Goal: Task Accomplishment & Management: Manage account settings

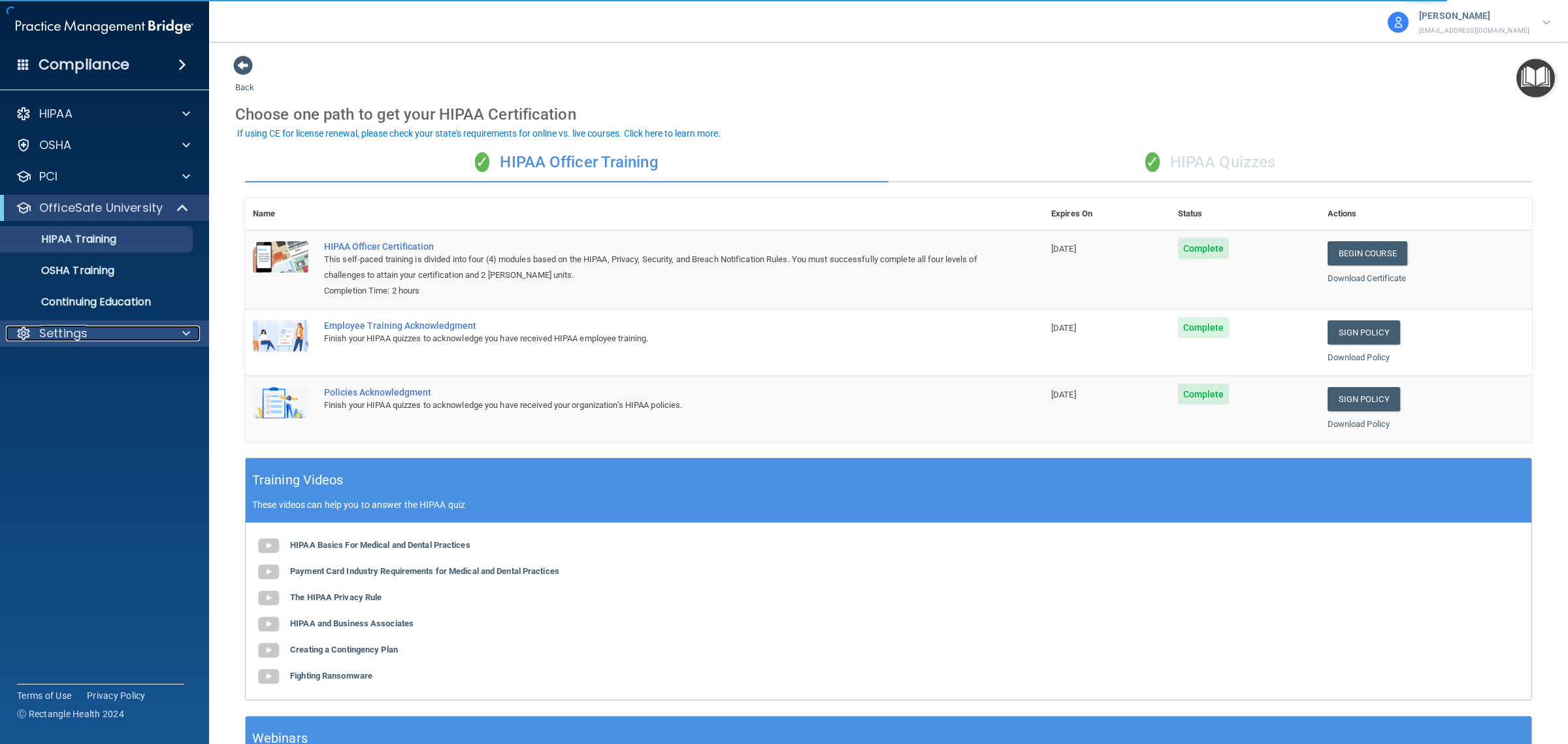
click at [107, 334] on div "Settings" at bounding box center [86, 333] width 162 height 15
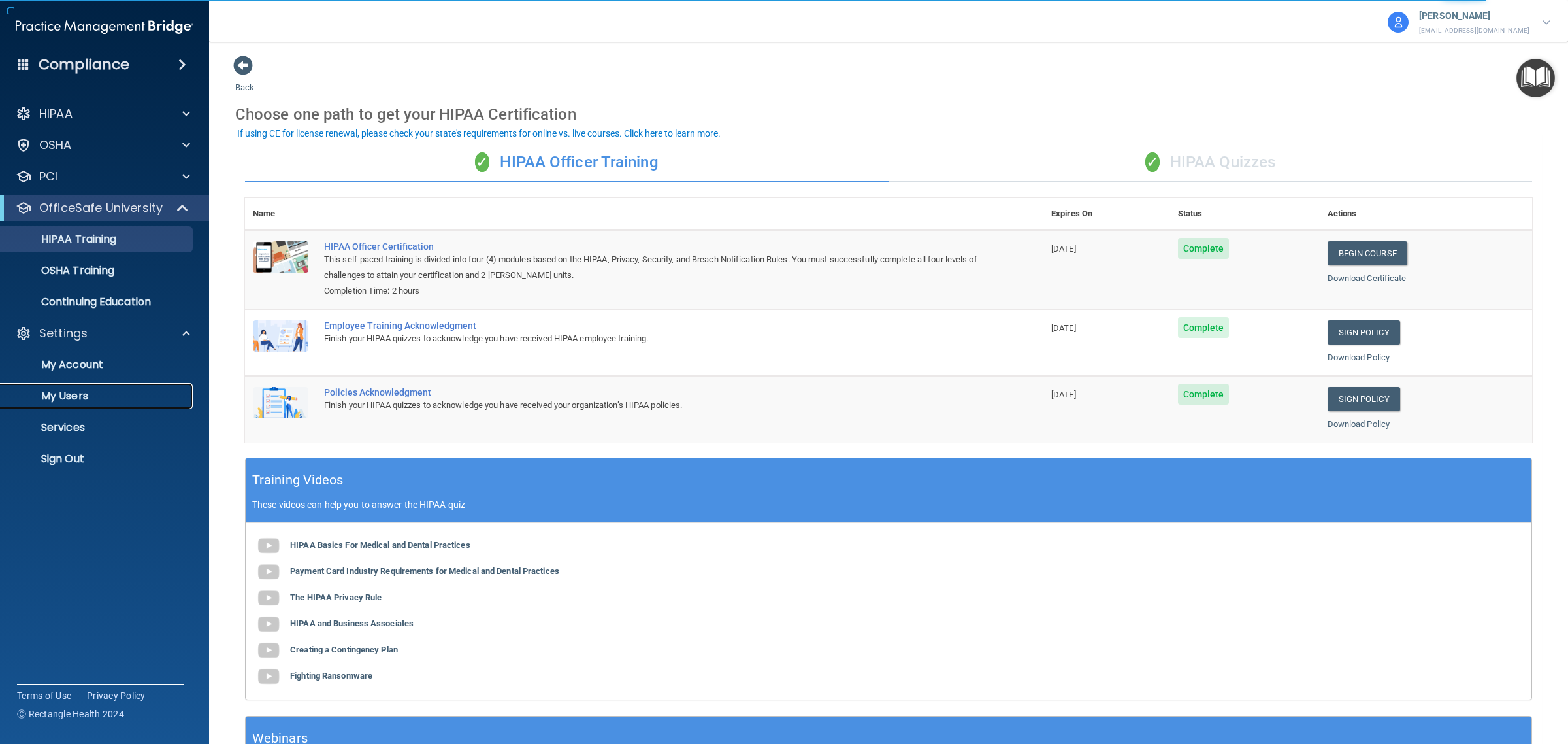
click at [86, 387] on link "My Users" at bounding box center [89, 396] width 206 height 26
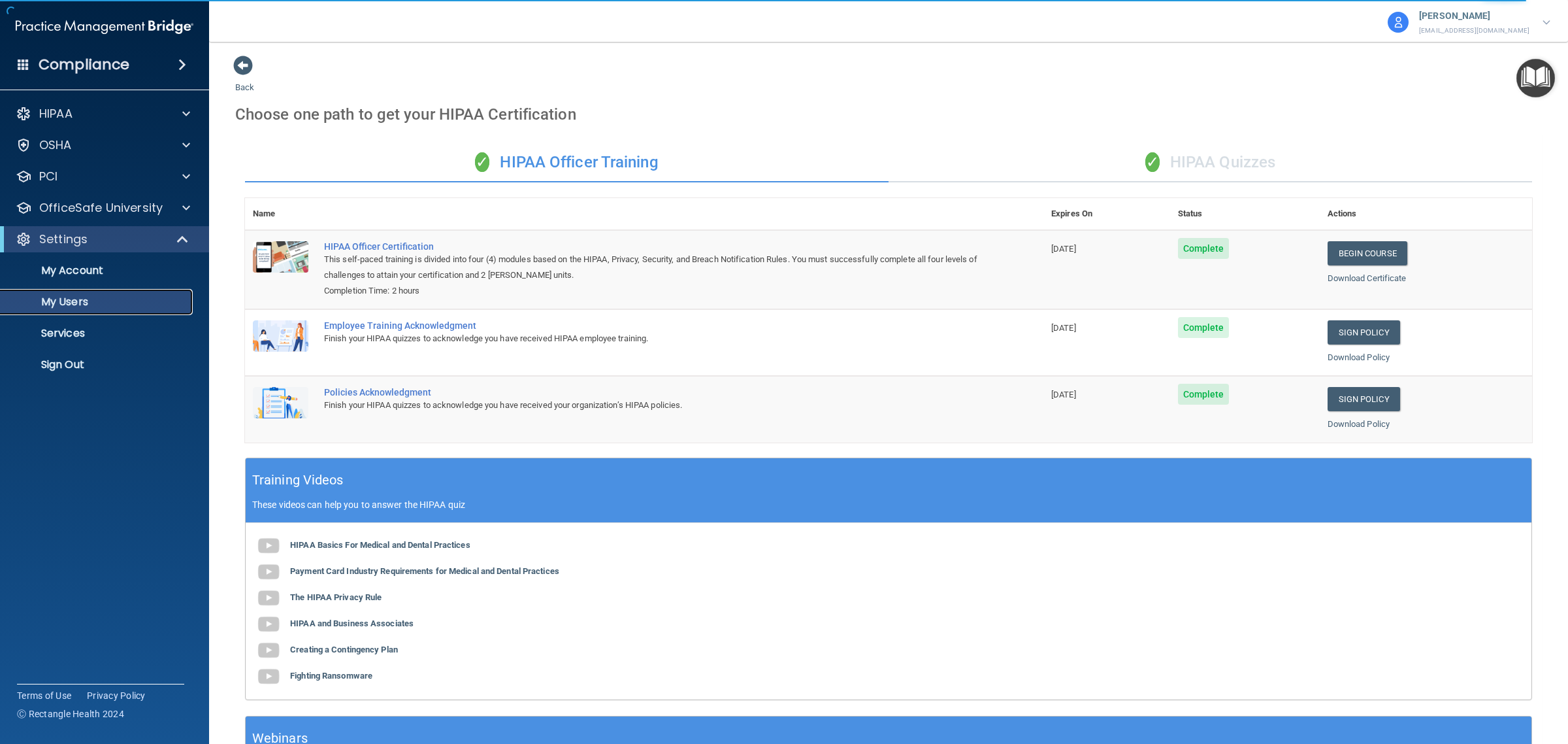
select select "20"
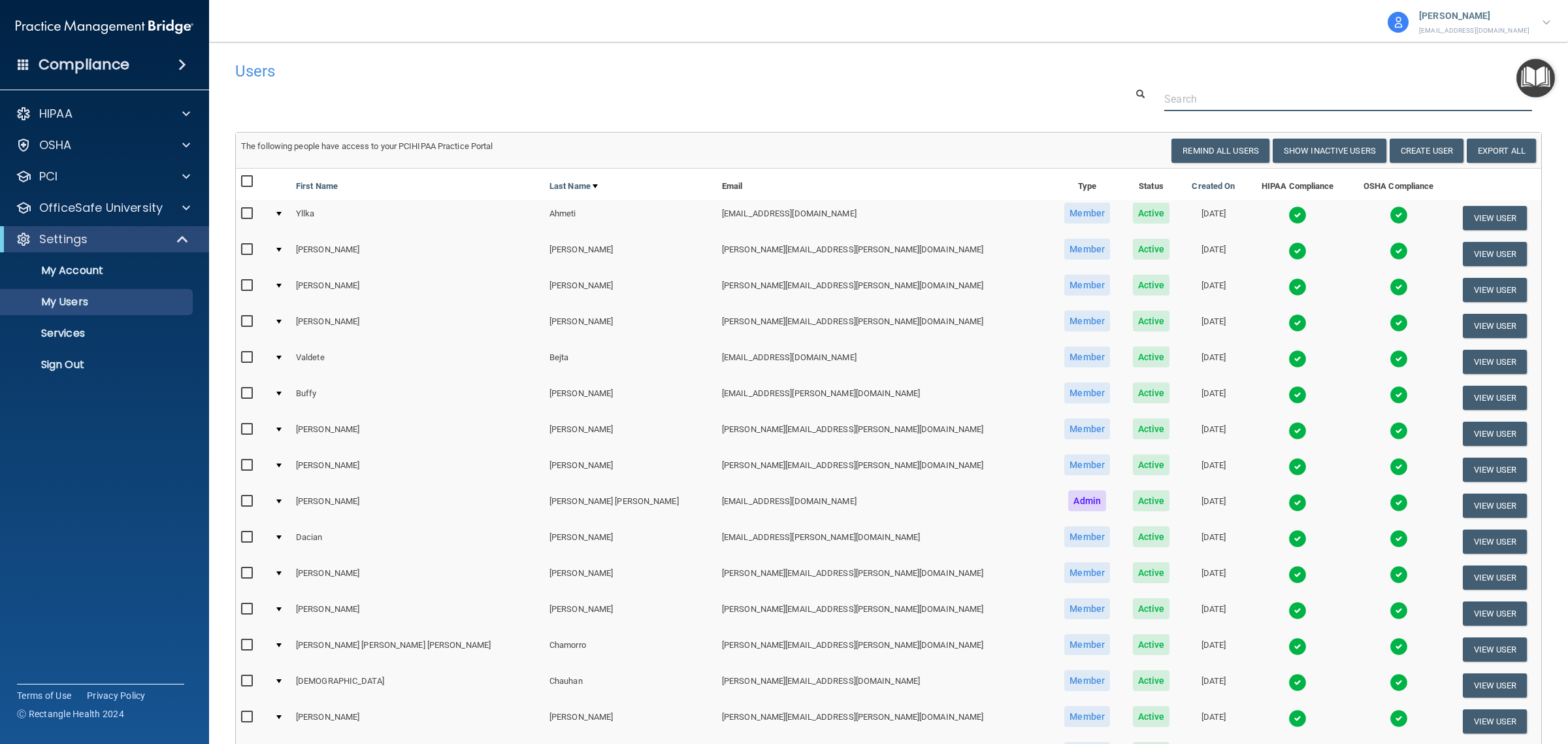
click at [1274, 93] on input "text" at bounding box center [1348, 99] width 368 height 24
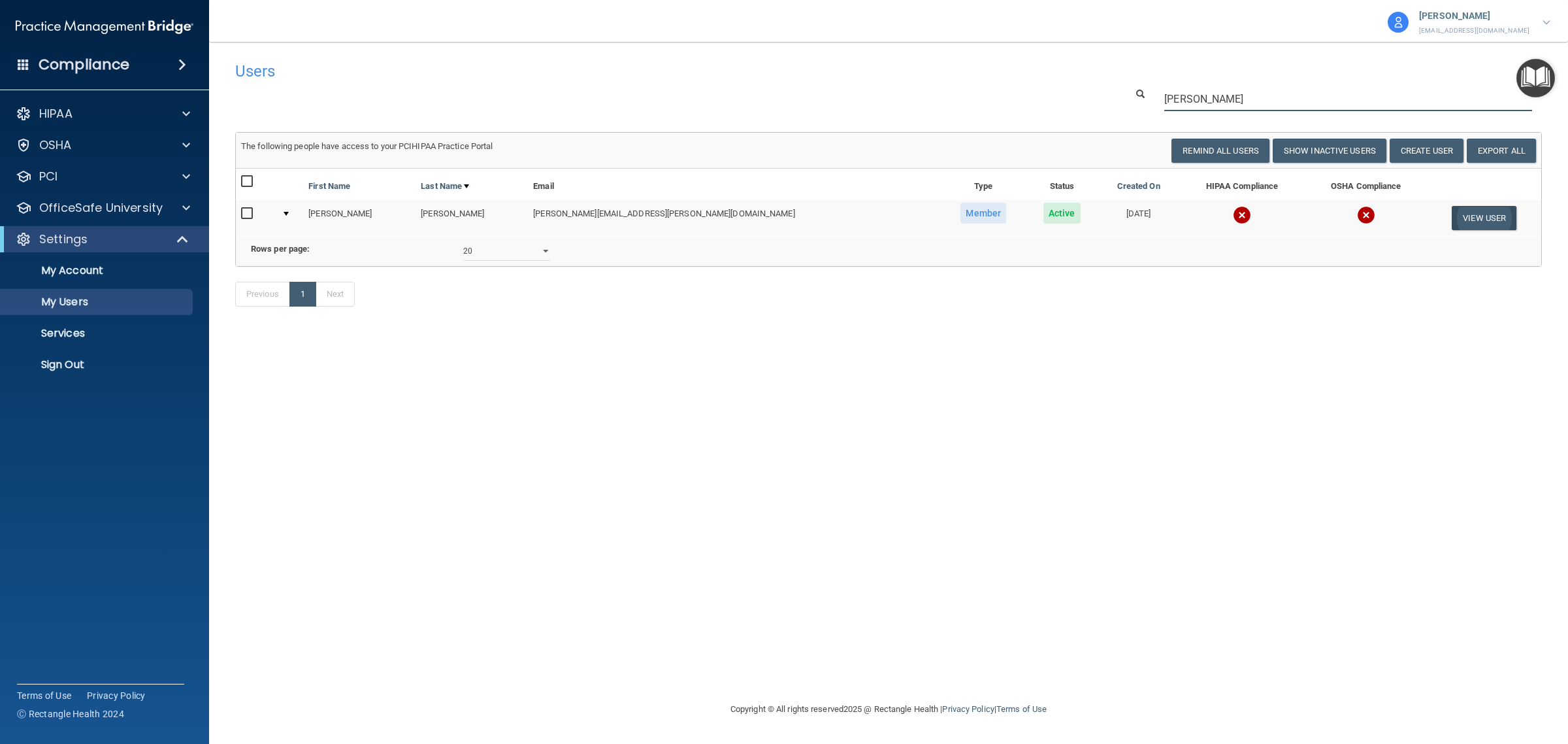
type input "blake"
click at [1472, 212] on button "View User" at bounding box center [1484, 218] width 65 height 24
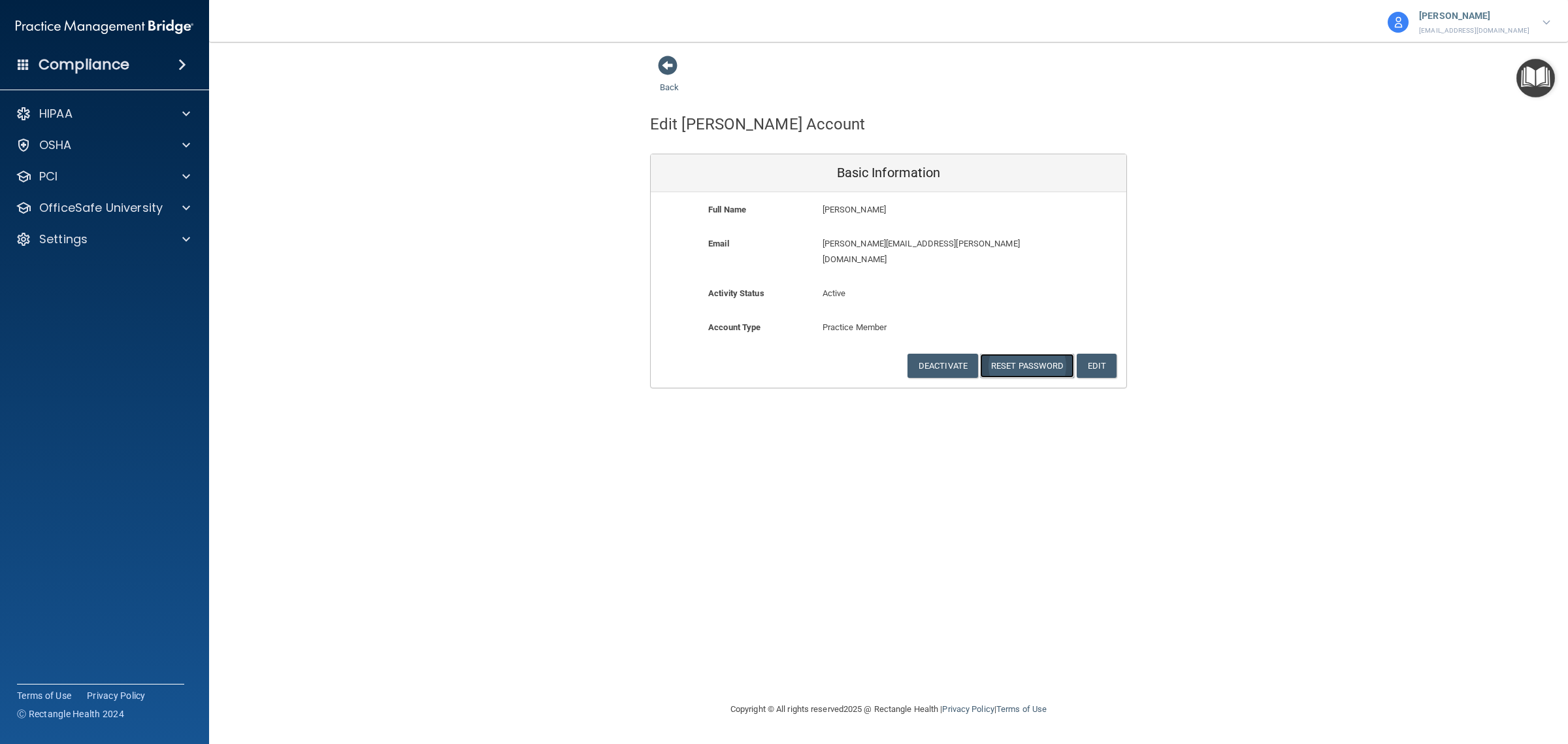
click at [1031, 354] on button "Reset Password" at bounding box center [1027, 366] width 94 height 24
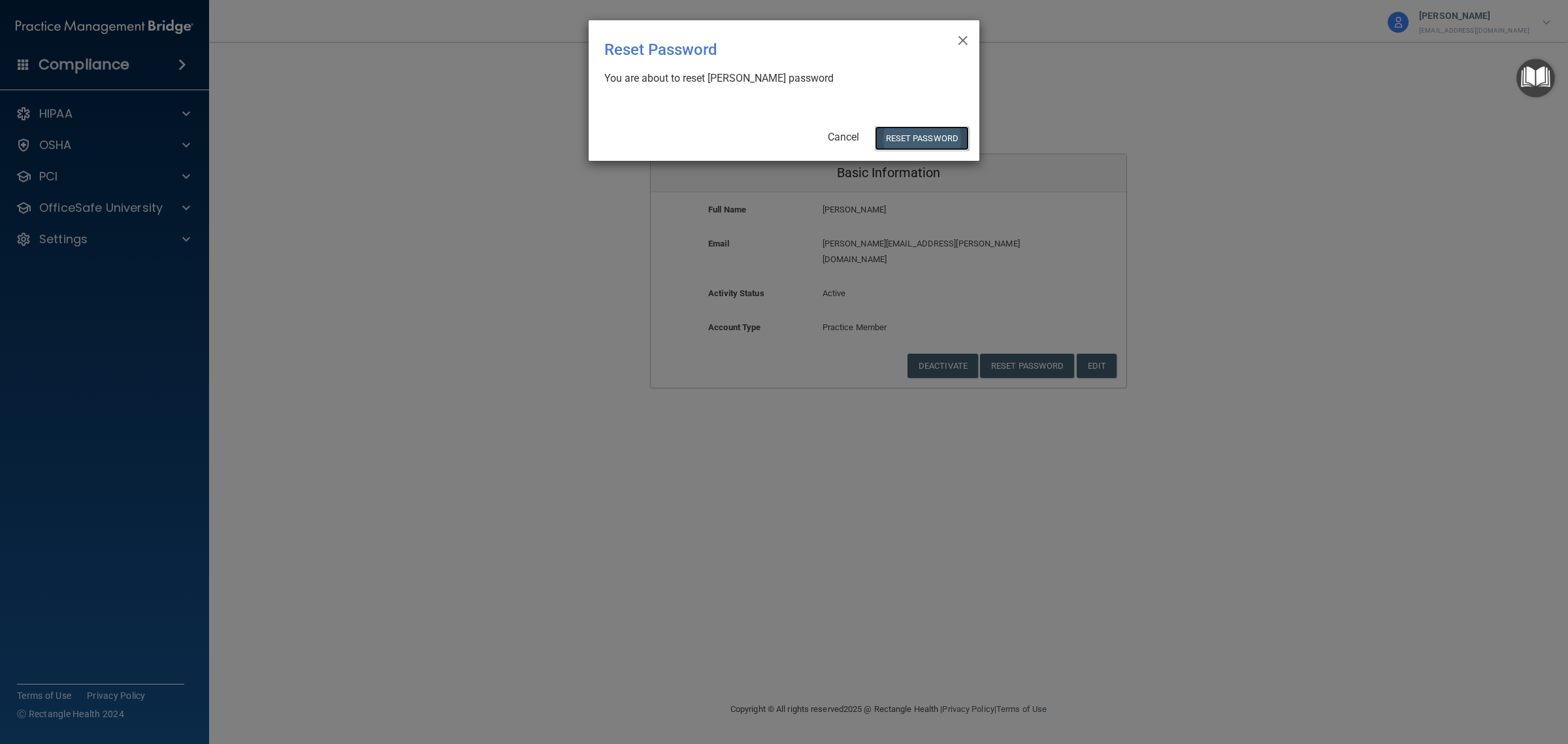
click at [925, 139] on button "Reset Password" at bounding box center [921, 138] width 94 height 24
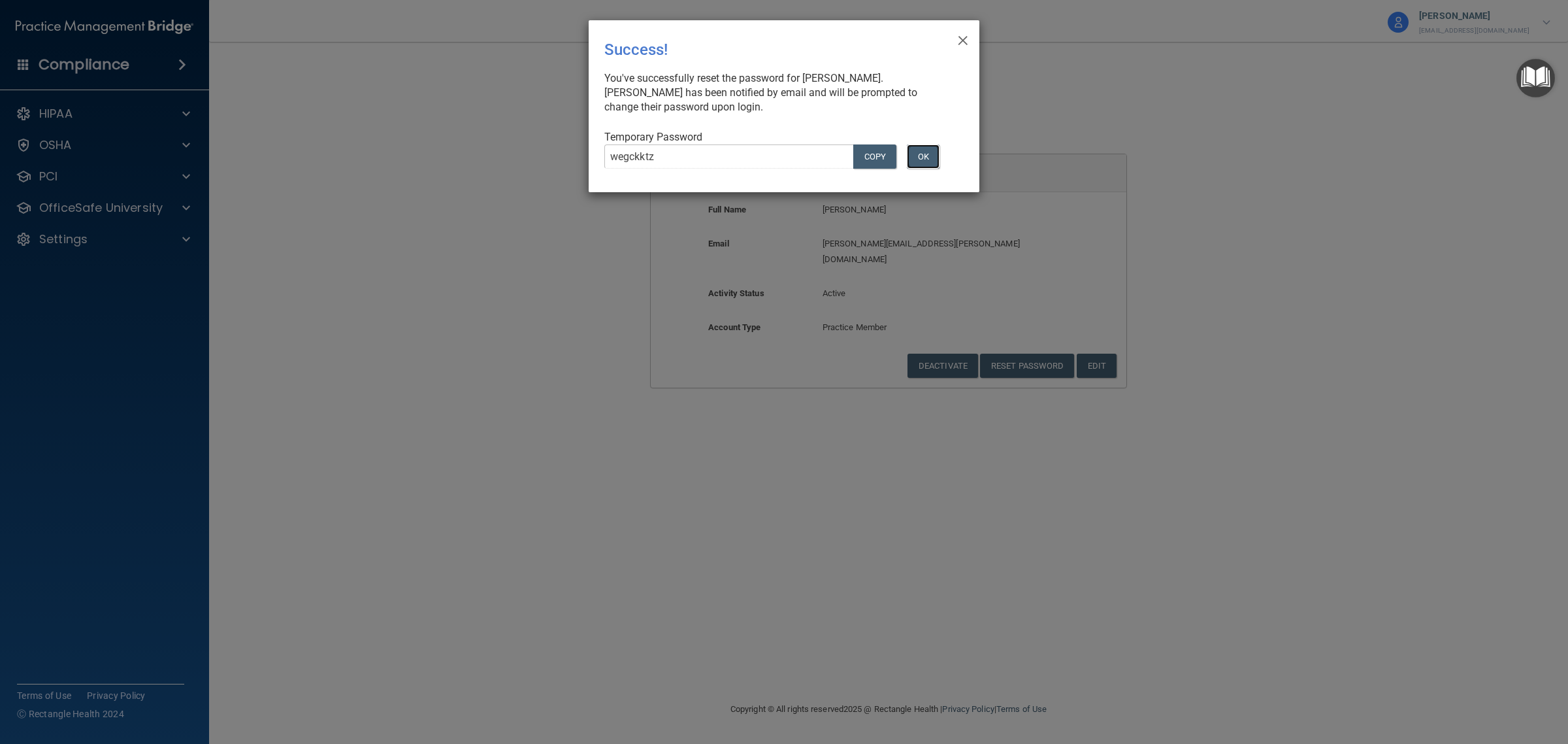
click at [928, 154] on button "OK" at bounding box center [923, 156] width 33 height 24
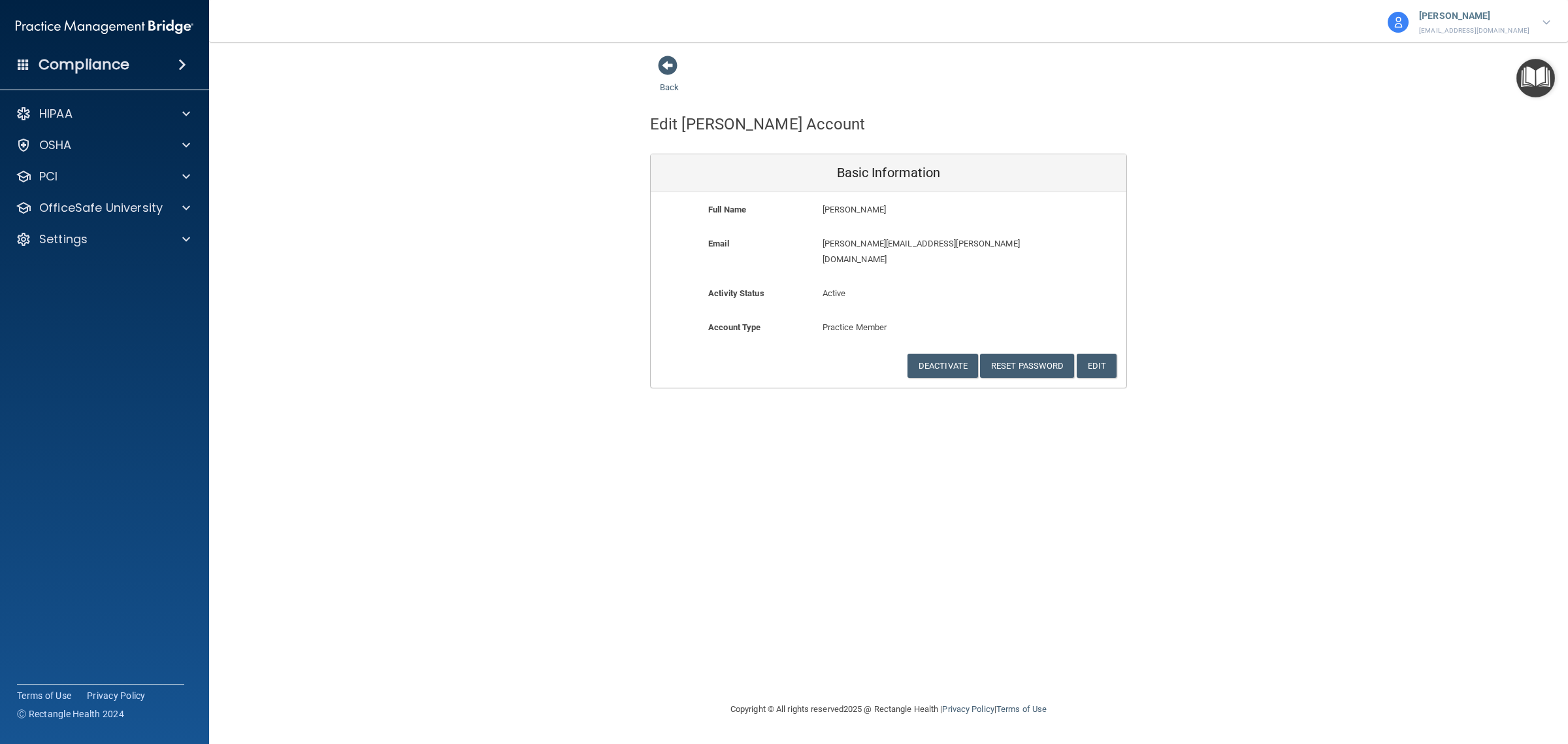
click at [1533, 16] on div "Paula Buzan Herczeg adconboarding@ameridentco.com" at bounding box center [1468, 22] width 165 height 31
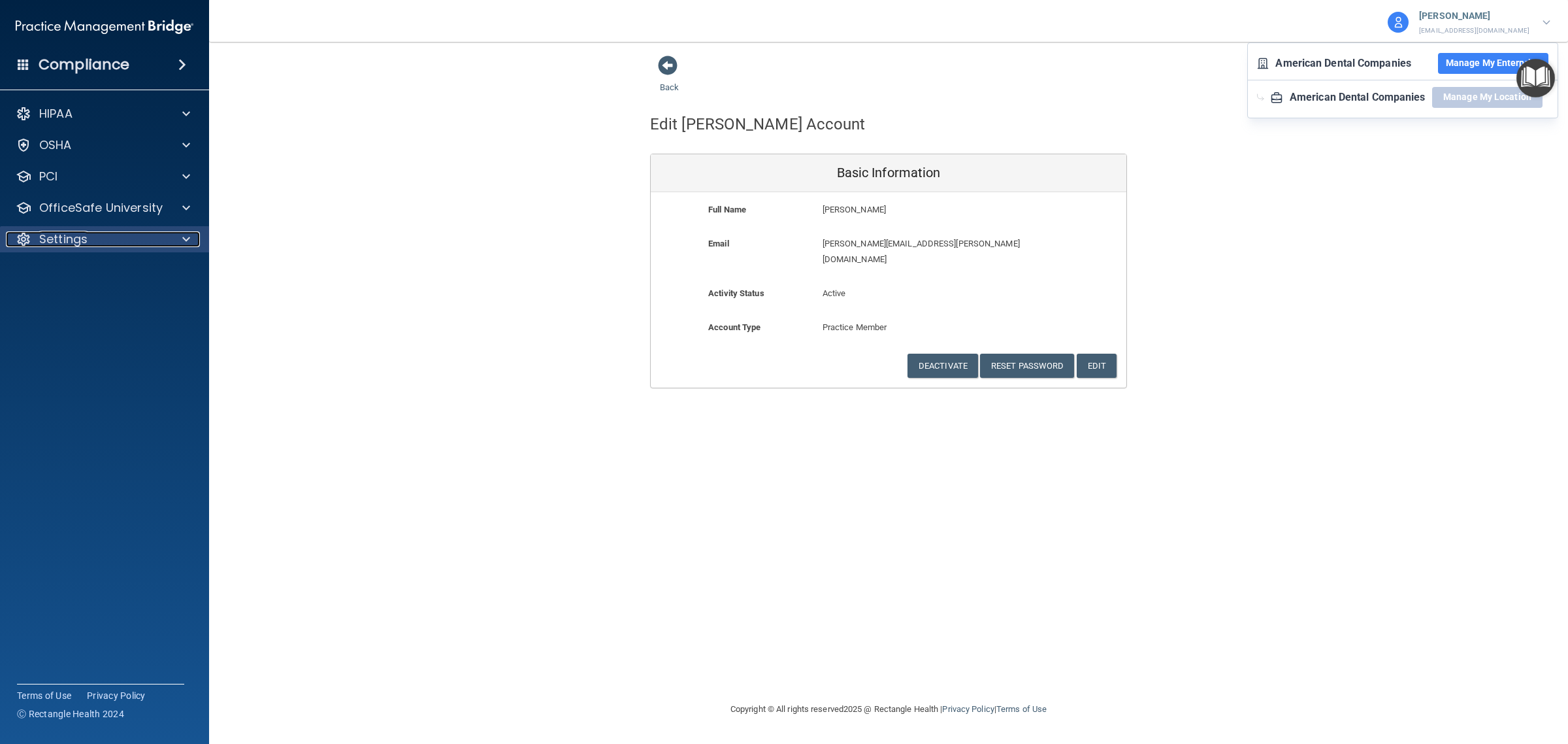
click at [151, 242] on div "Settings" at bounding box center [86, 239] width 162 height 15
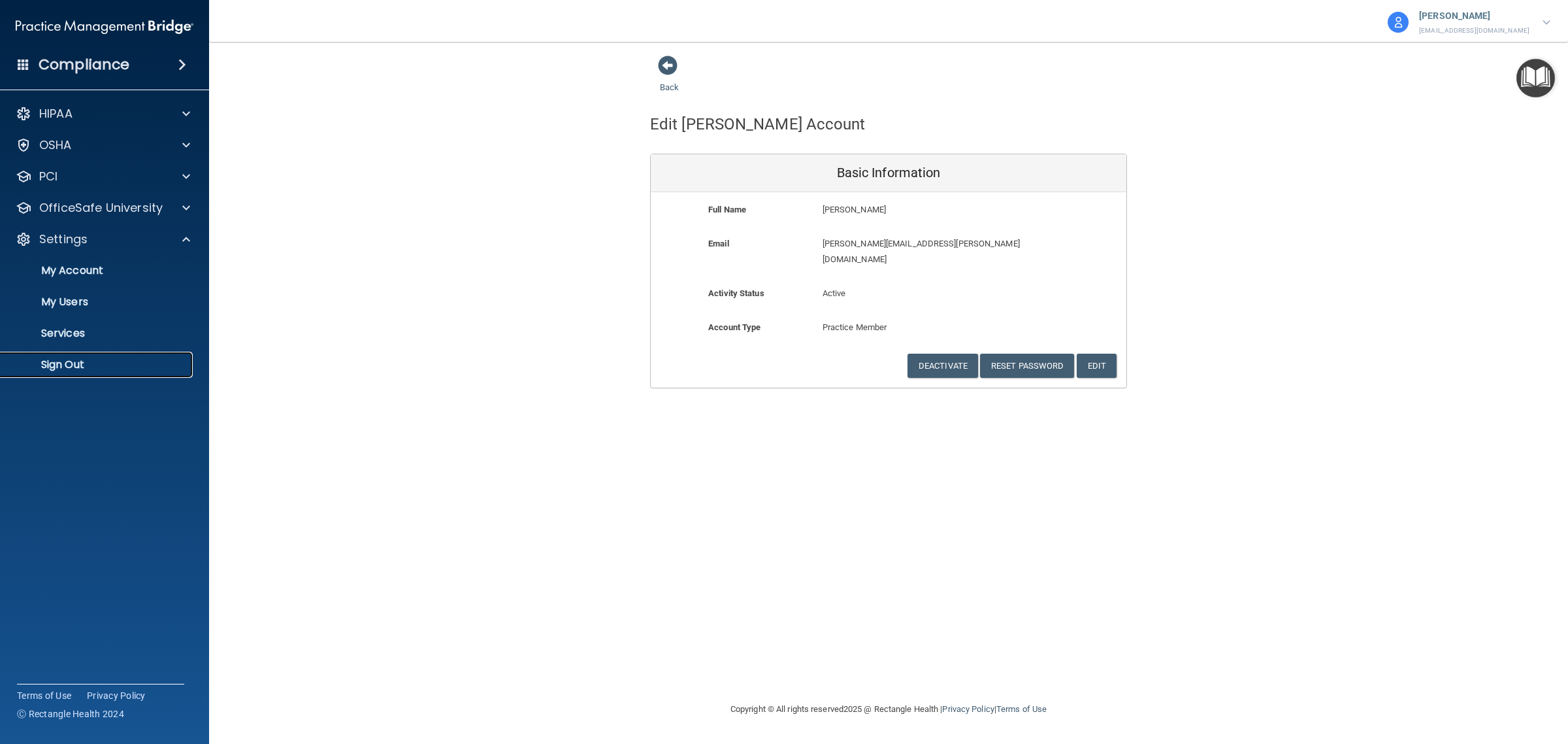
click at [62, 364] on p "Sign Out" at bounding box center [98, 364] width 179 height 13
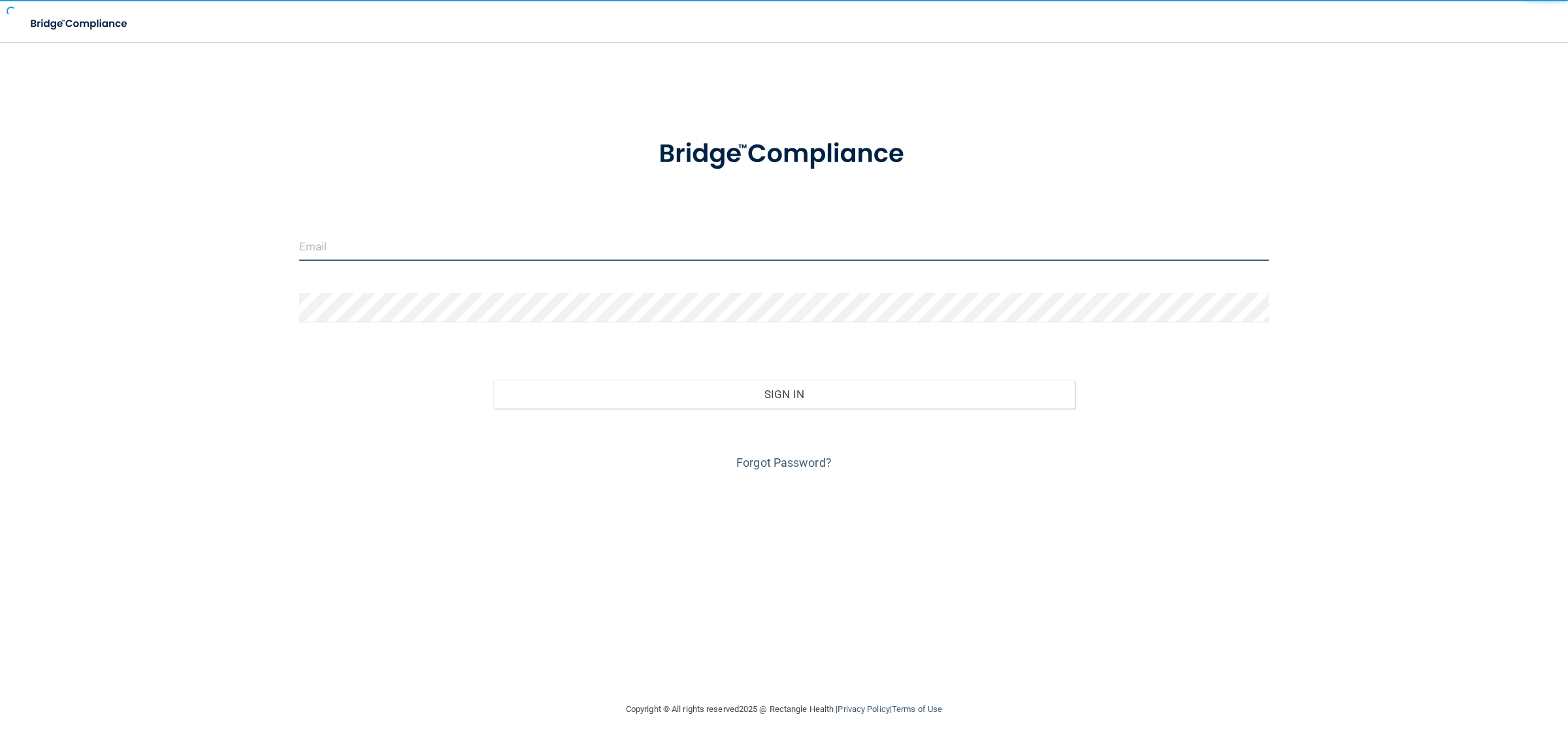
type input "[EMAIL_ADDRESS][DOMAIN_NAME]"
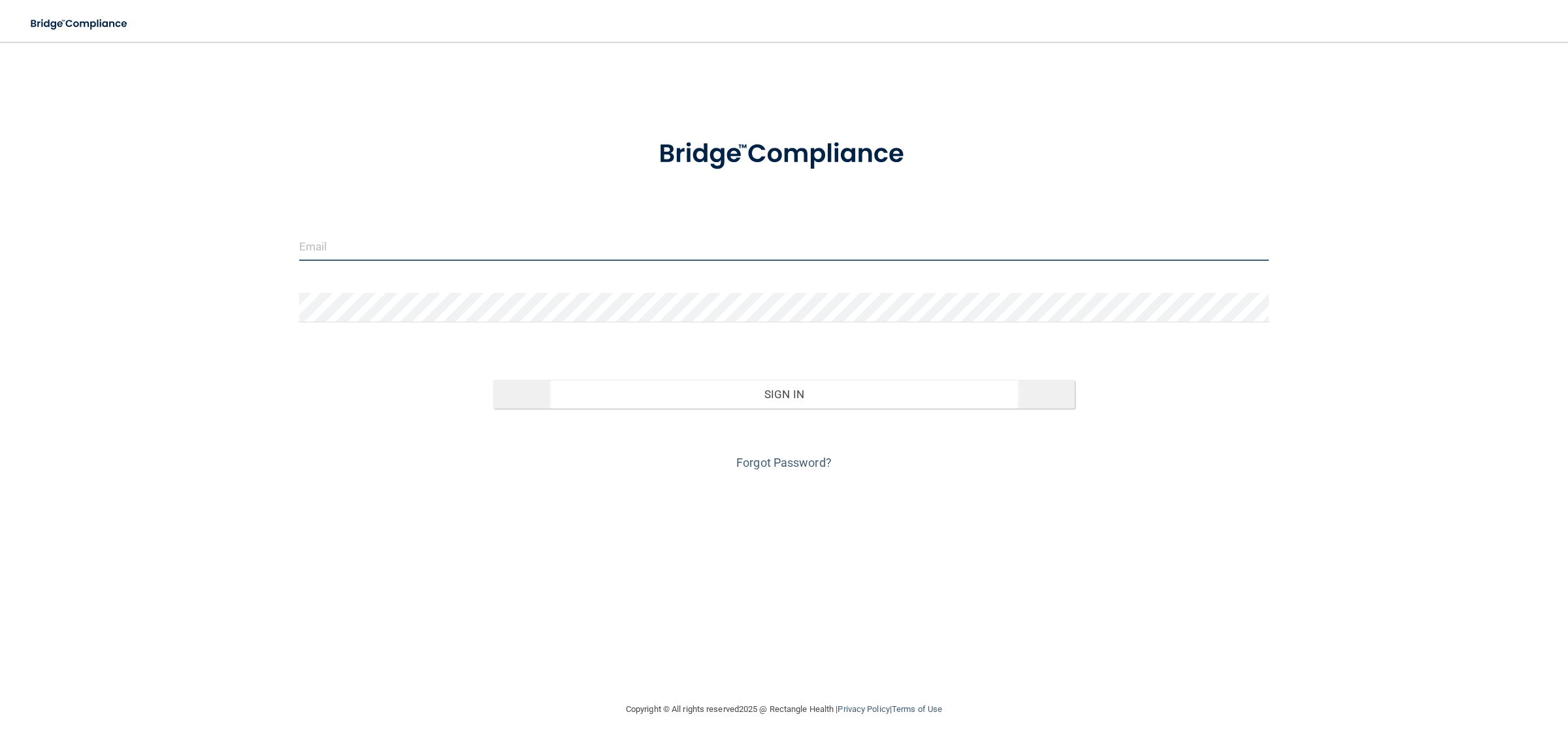
type input "[EMAIL_ADDRESS][DOMAIN_NAME]"
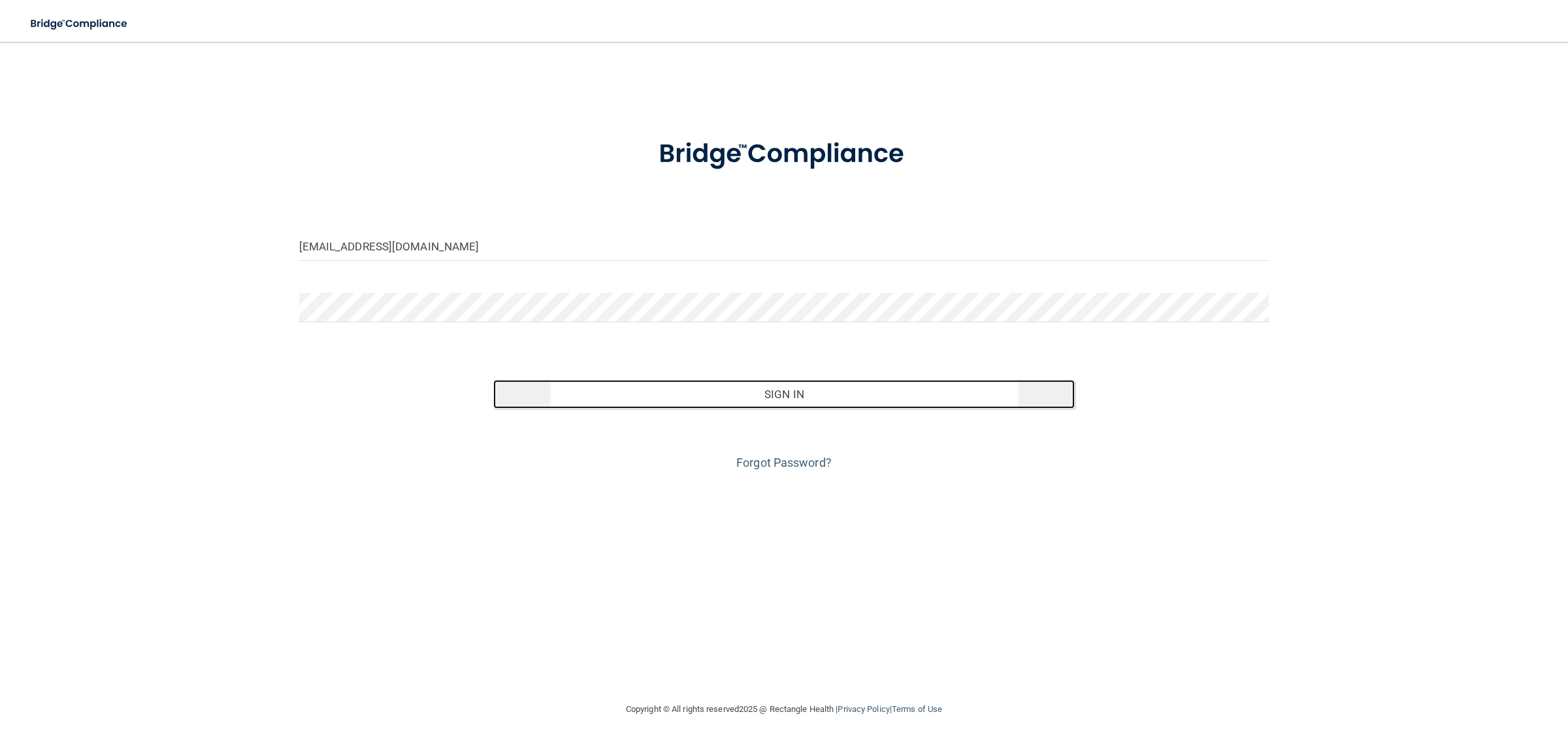
click at [779, 392] on button "Sign In" at bounding box center [784, 394] width 582 height 29
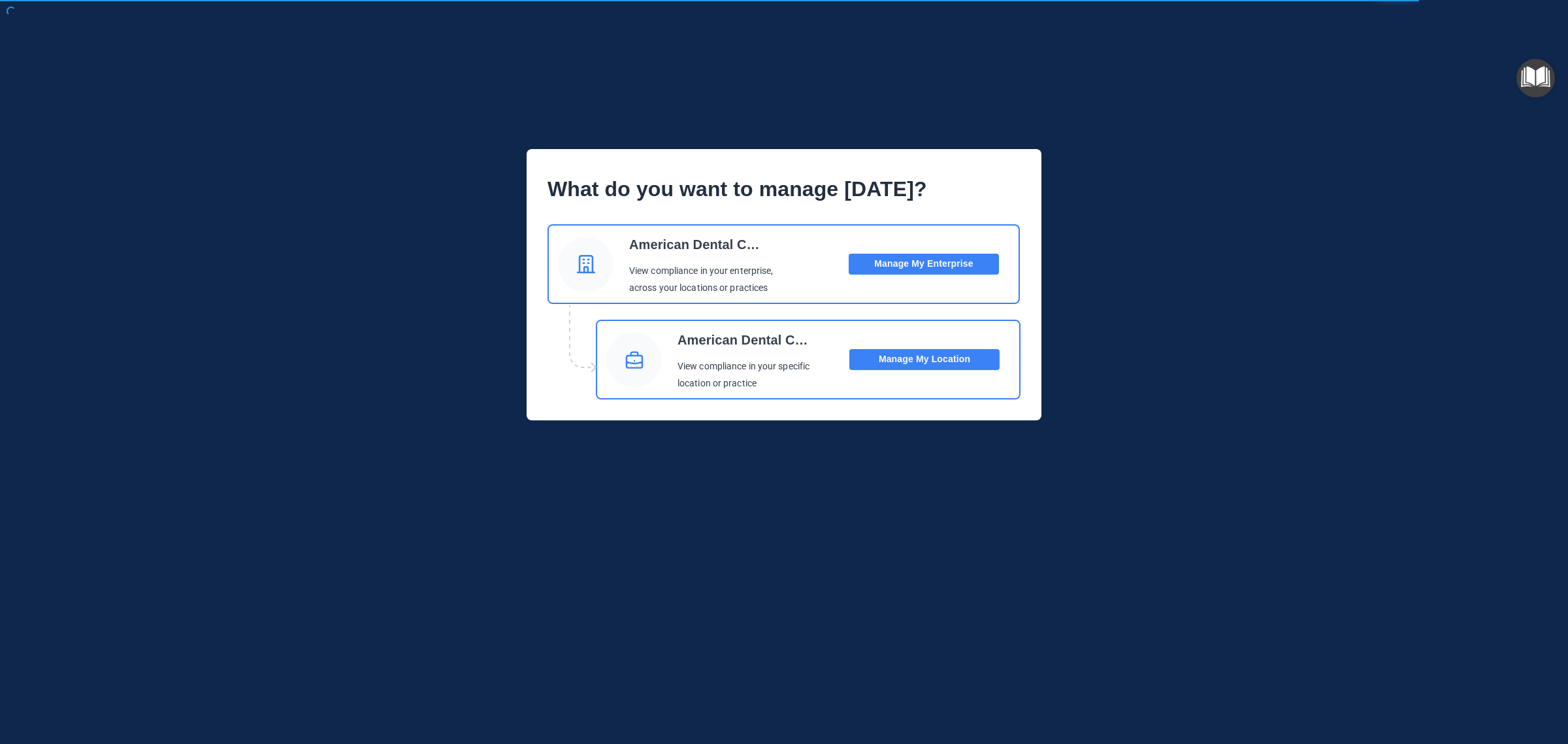
click at [891, 356] on button "Manage My Location" at bounding box center [924, 359] width 150 height 21
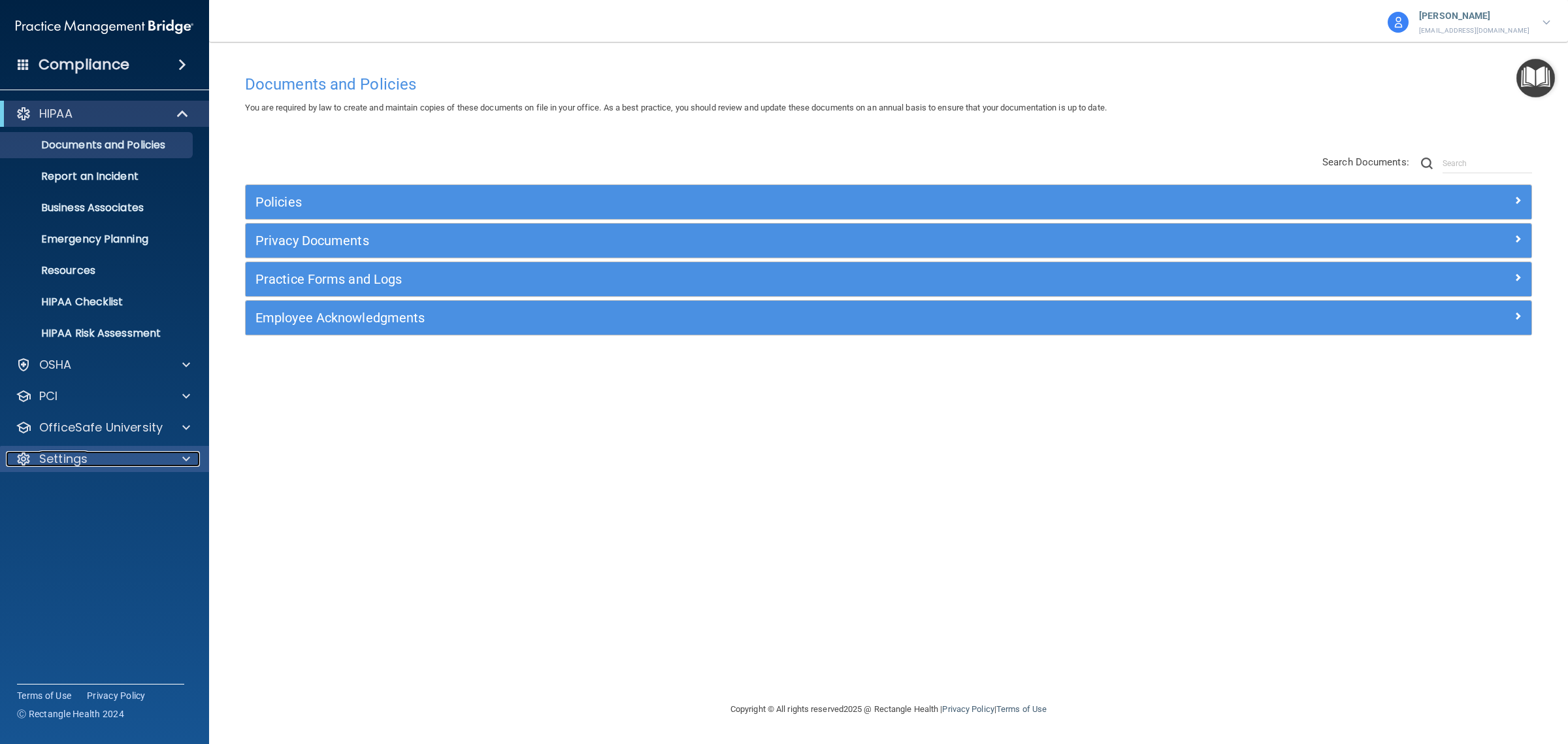
click at [105, 459] on div "Settings" at bounding box center [86, 459] width 162 height 15
click at [70, 523] on p "My Users" at bounding box center [98, 521] width 179 height 13
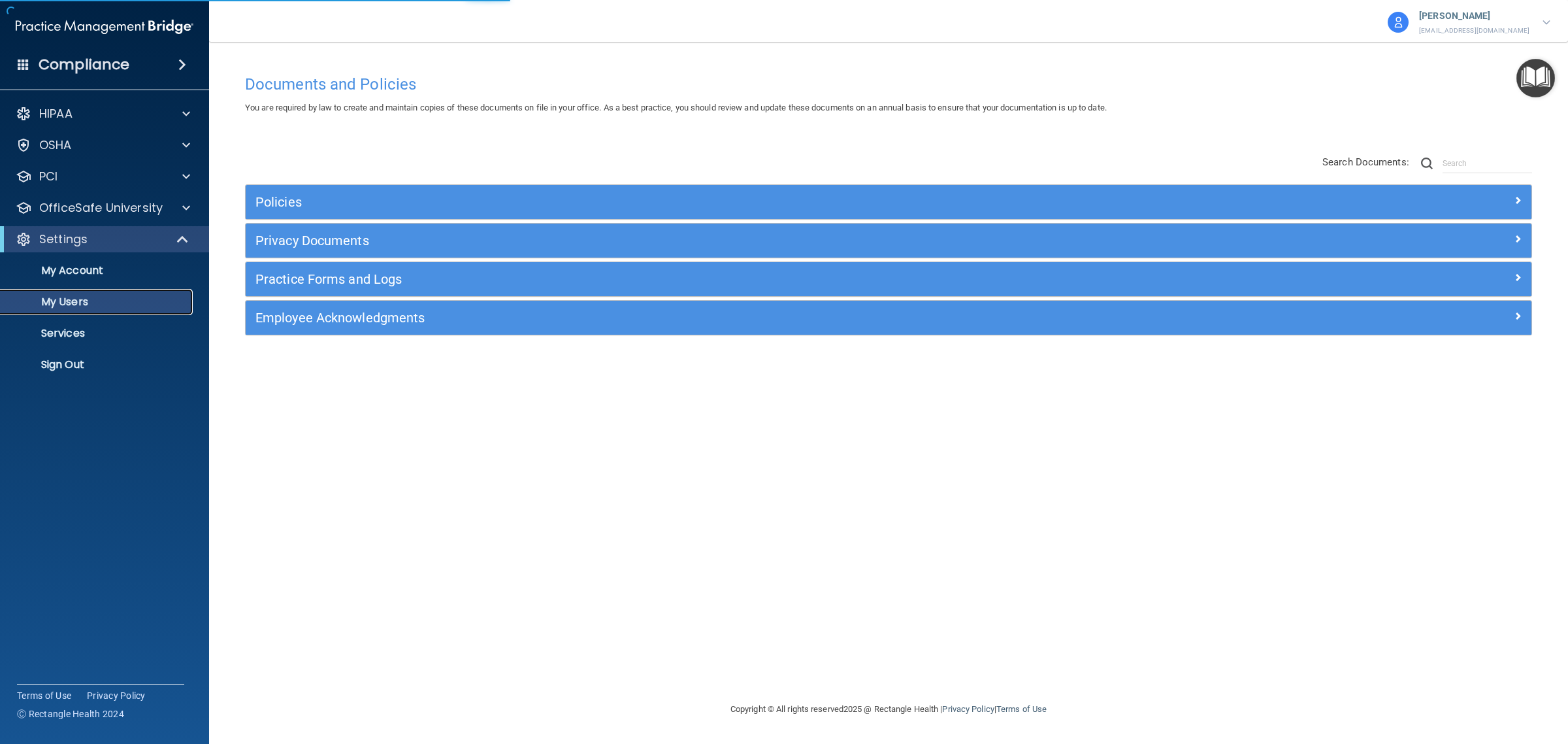
select select "20"
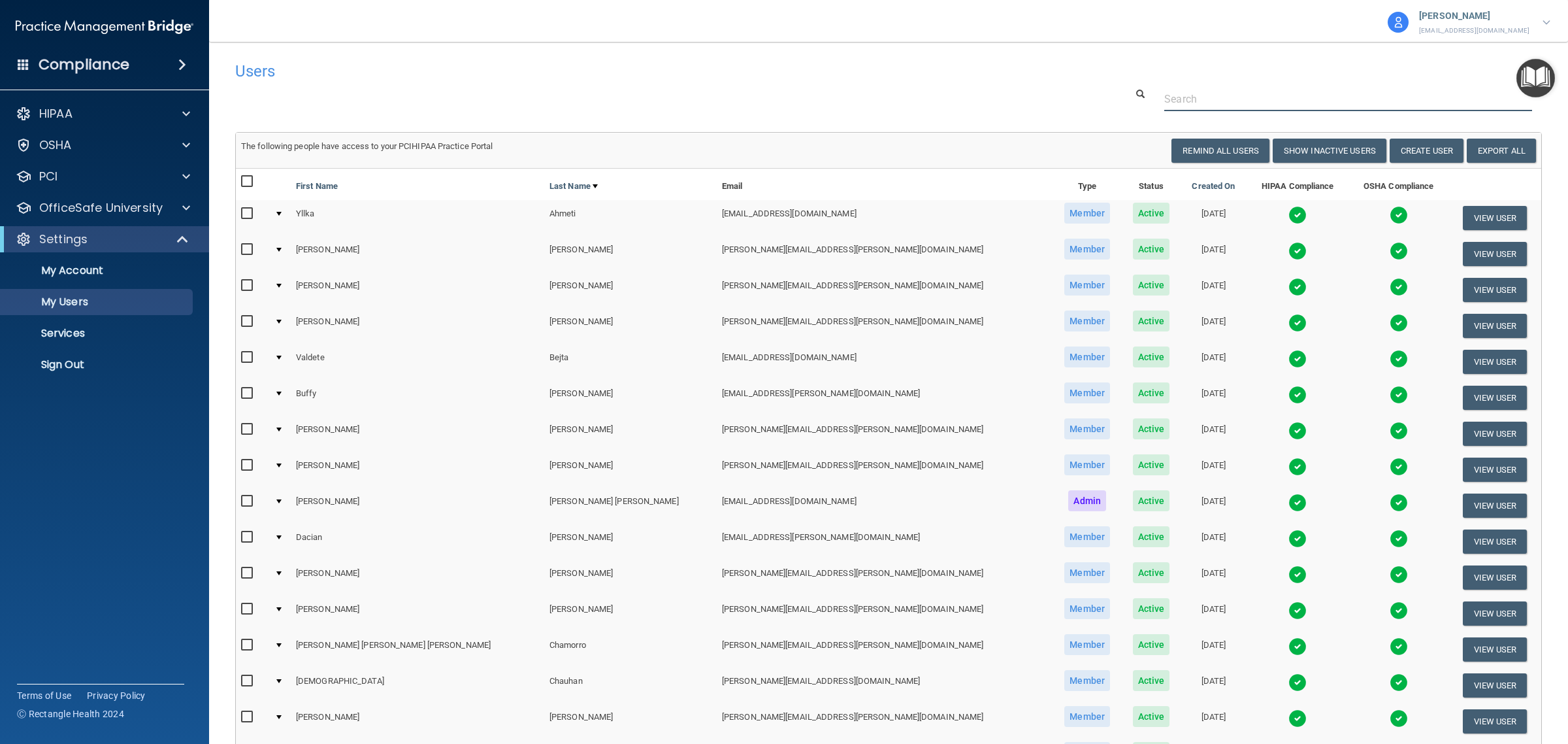
click at [1180, 97] on input "text" at bounding box center [1348, 99] width 368 height 24
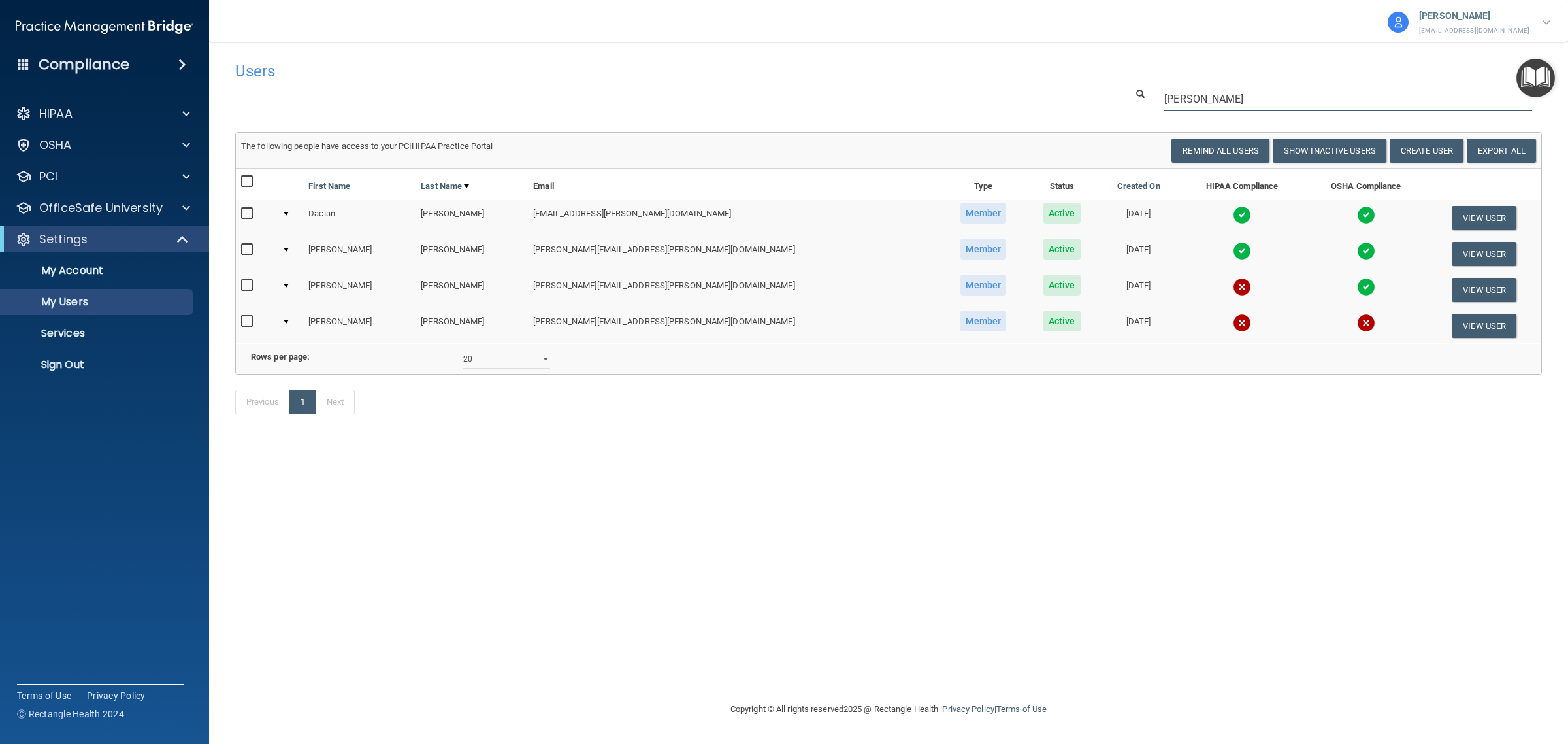
click at [1189, 100] on input "[PERSON_NAME]" at bounding box center [1348, 99] width 368 height 24
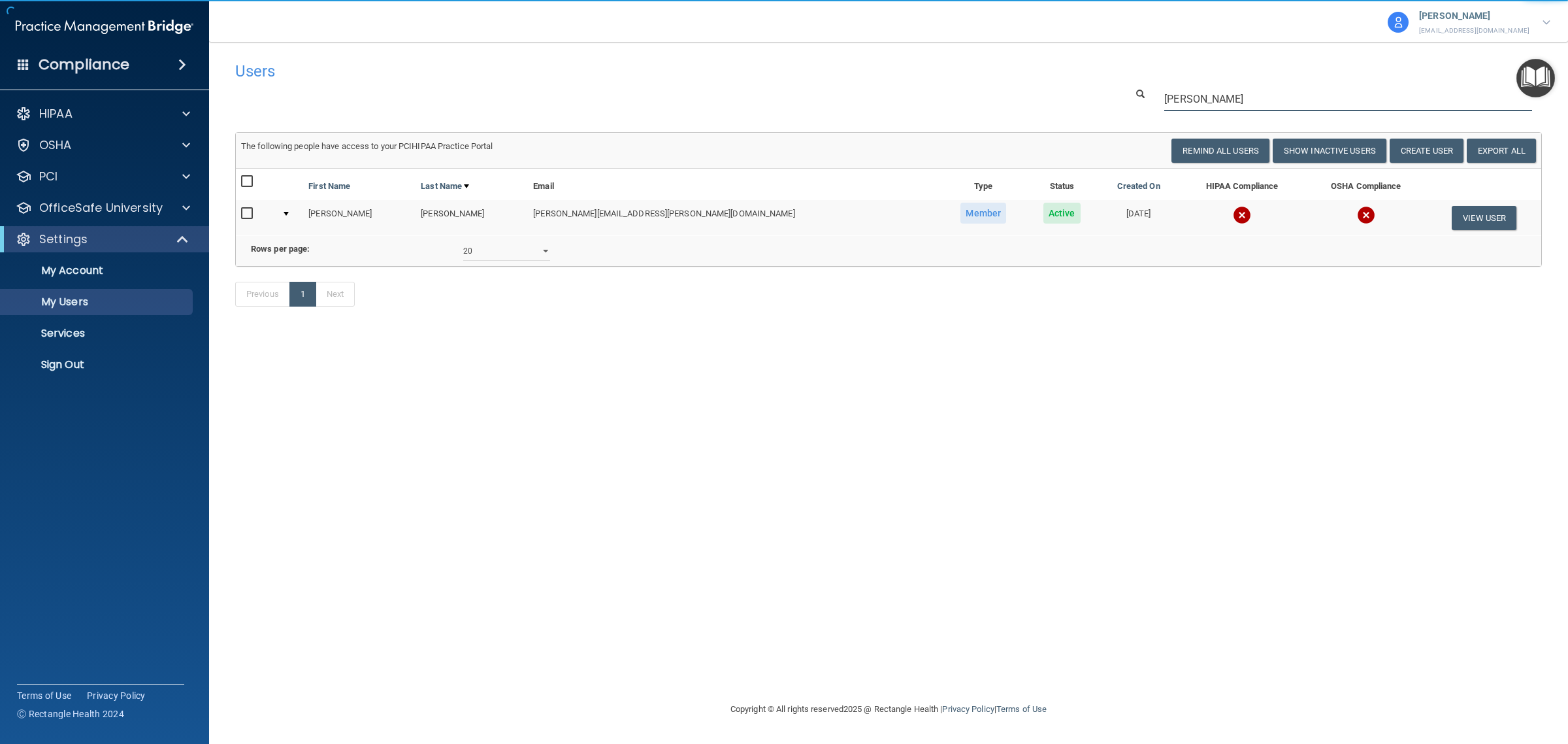
click at [1189, 100] on input "[PERSON_NAME]" at bounding box center [1348, 99] width 368 height 24
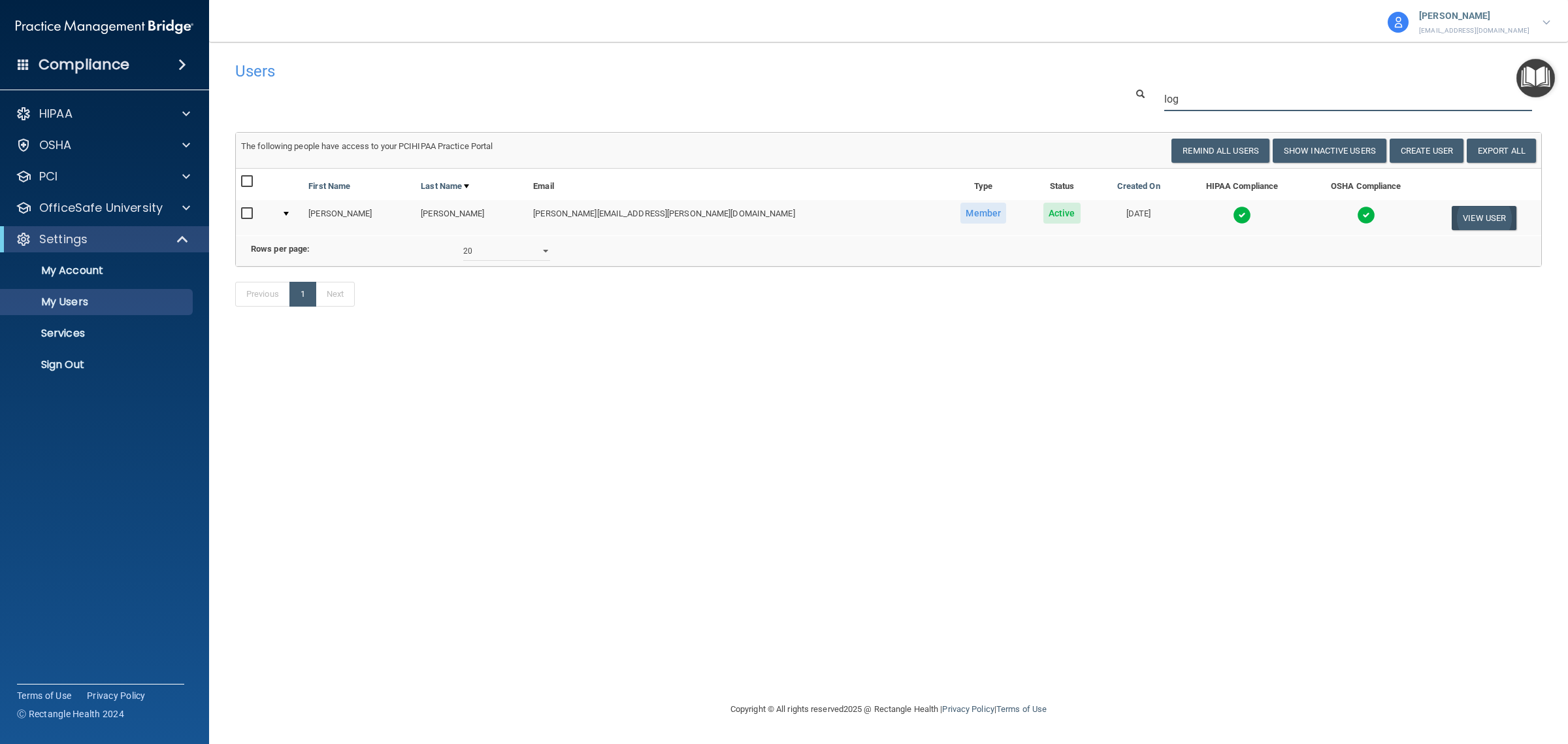
type input "log"
click at [1457, 216] on button "View User" at bounding box center [1484, 218] width 65 height 24
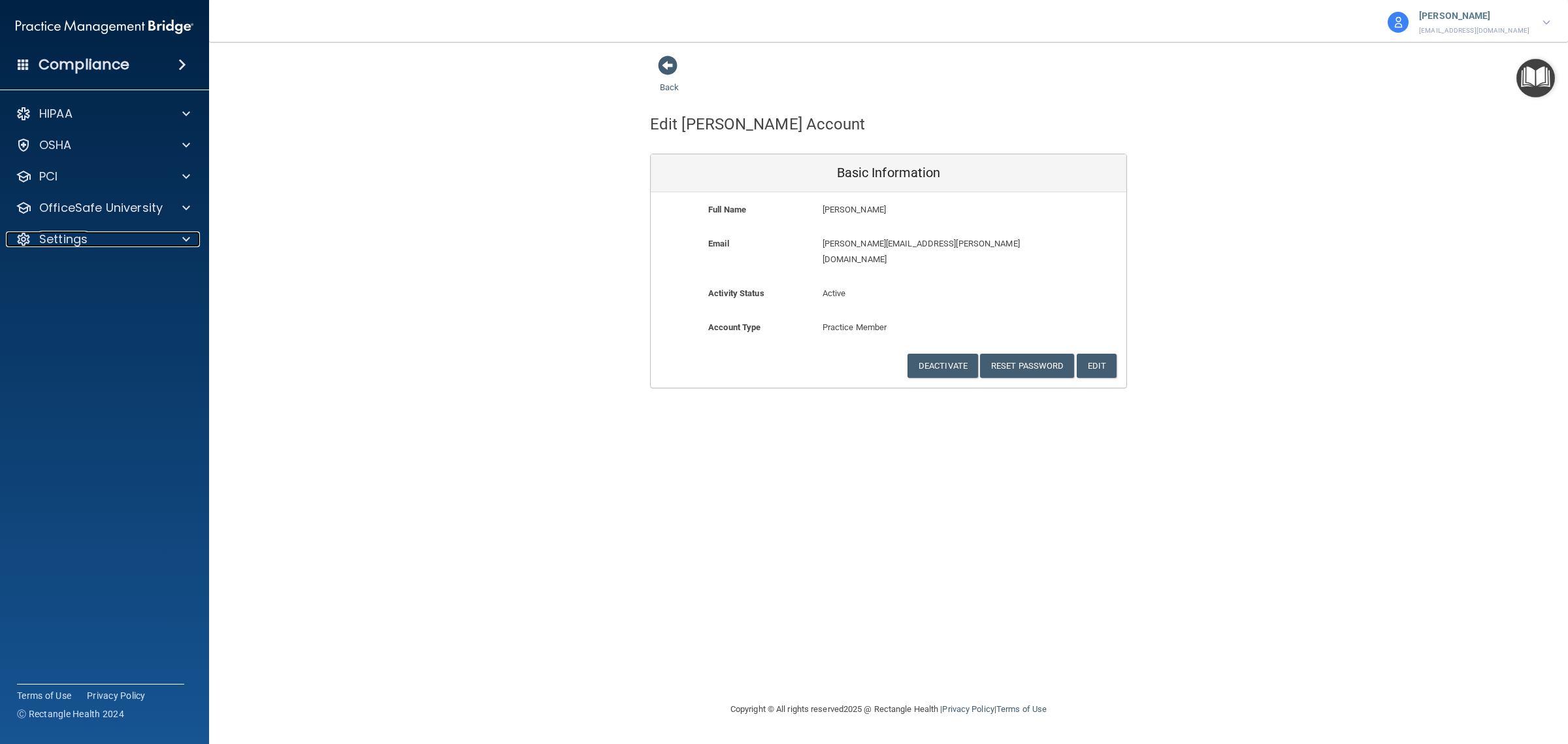
drag, startPoint x: 168, startPoint y: 243, endPoint x: 653, endPoint y: 243, distance: 485.0
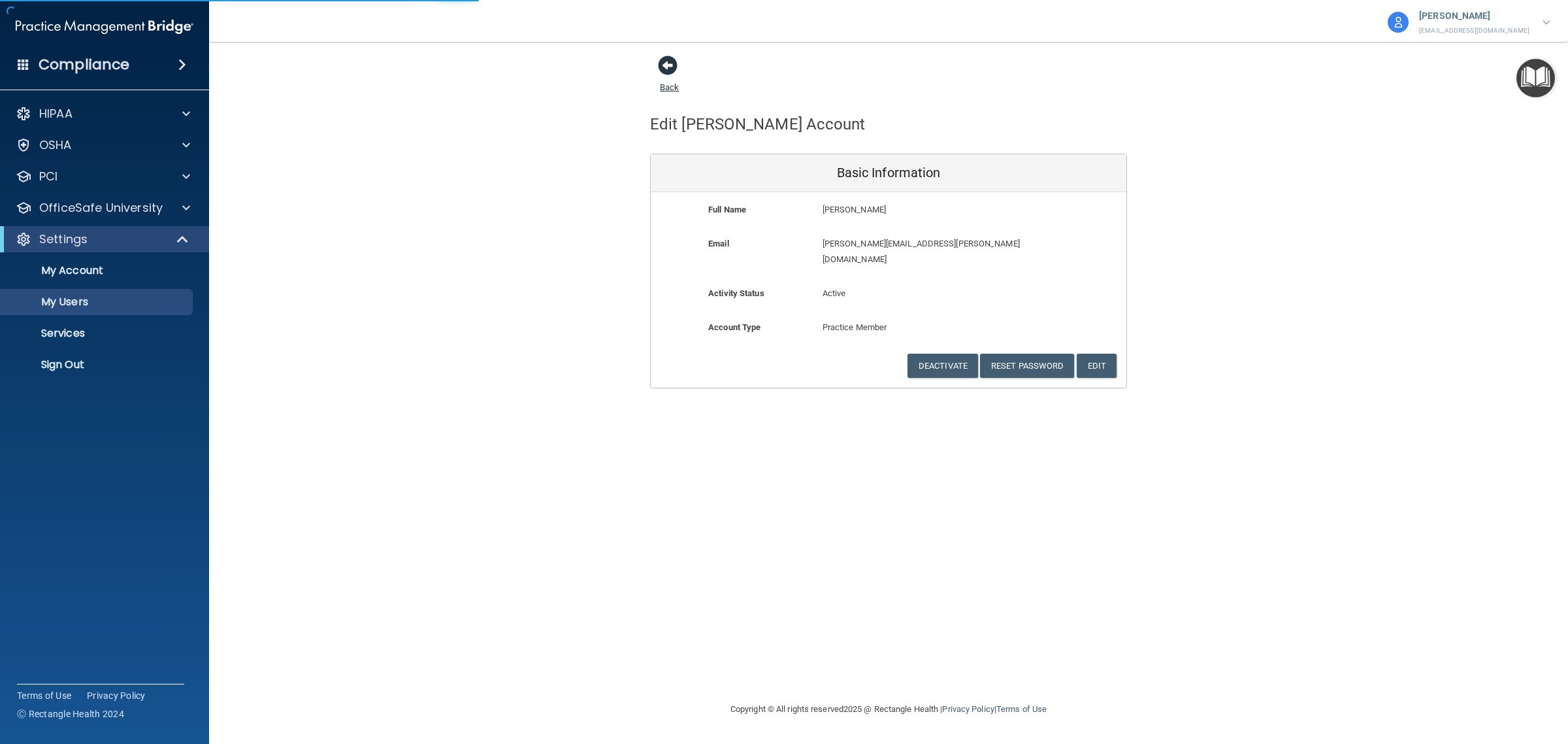
click at [671, 64] on span at bounding box center [668, 66] width 20 height 20
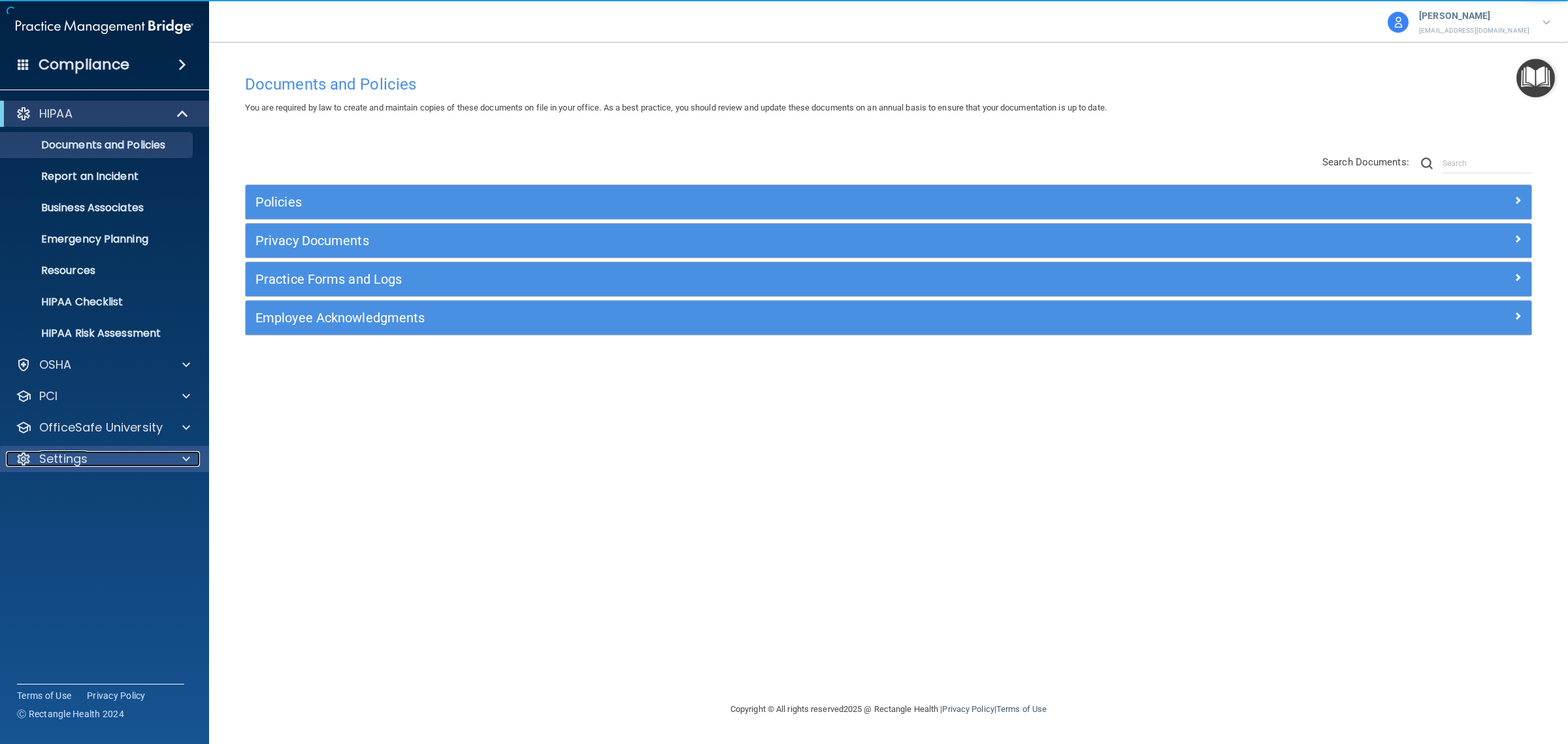
click at [133, 466] on div "Settings" at bounding box center [86, 459] width 162 height 15
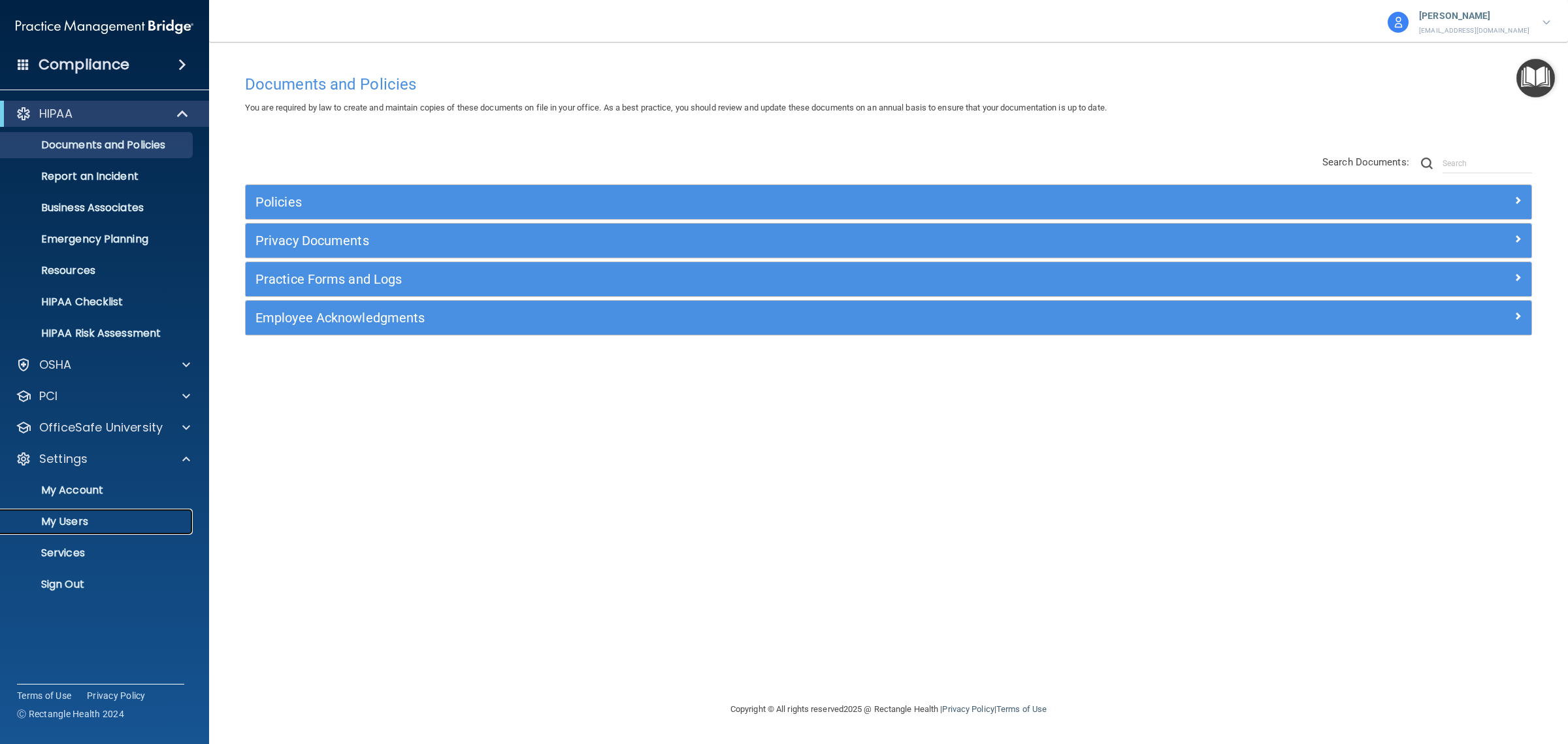
click at [78, 520] on p "My Users" at bounding box center [98, 521] width 179 height 13
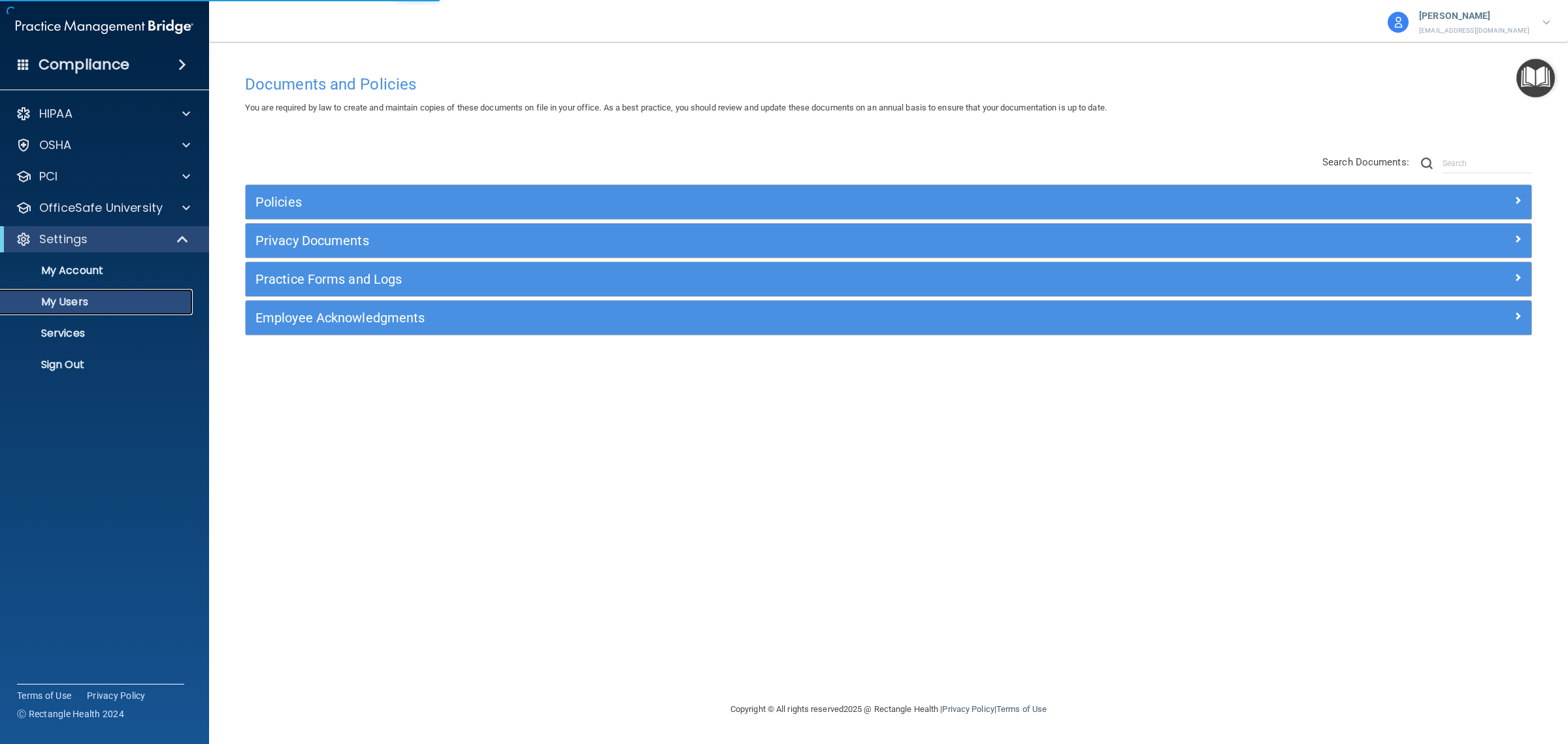
select select "20"
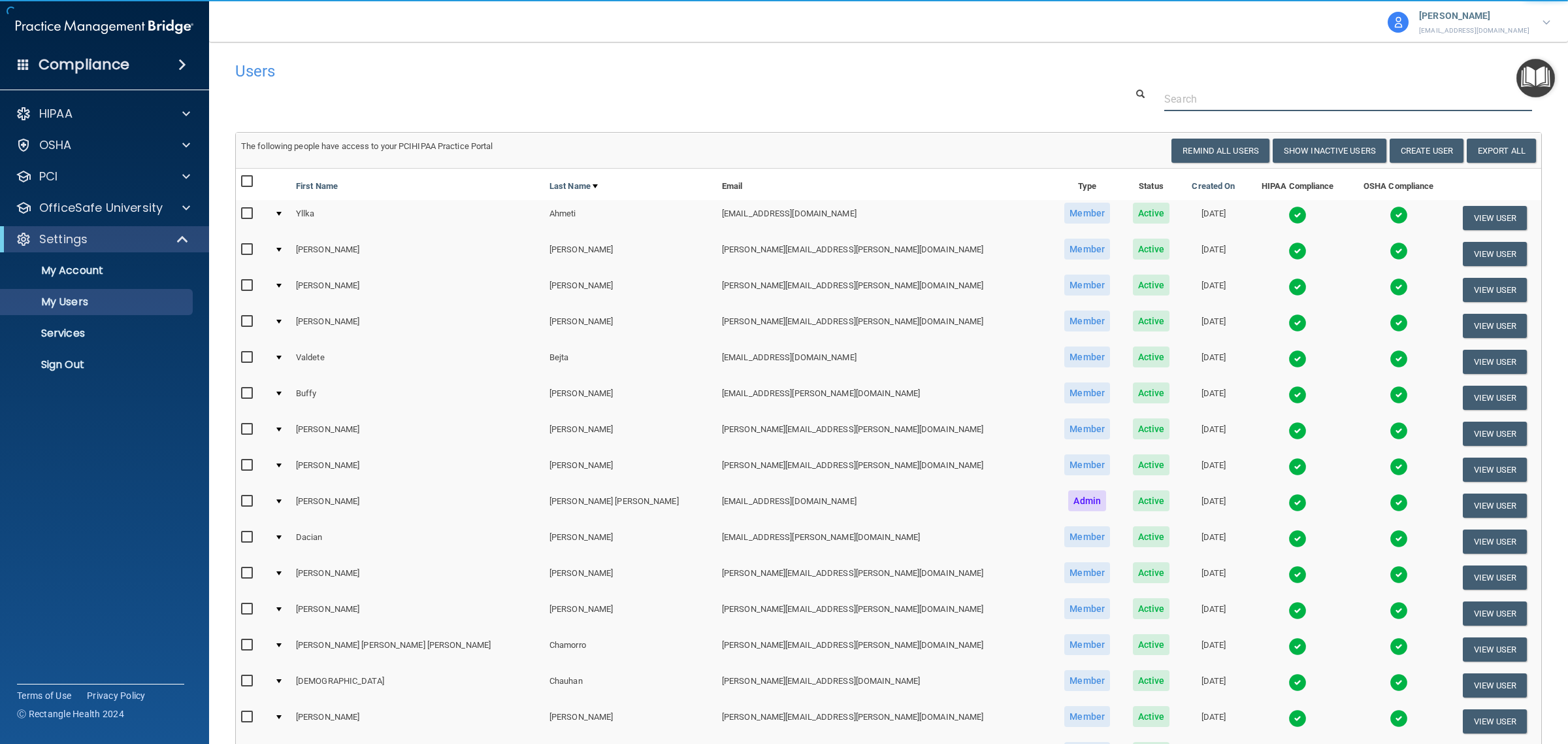
click at [1183, 96] on input "text" at bounding box center [1348, 99] width 368 height 24
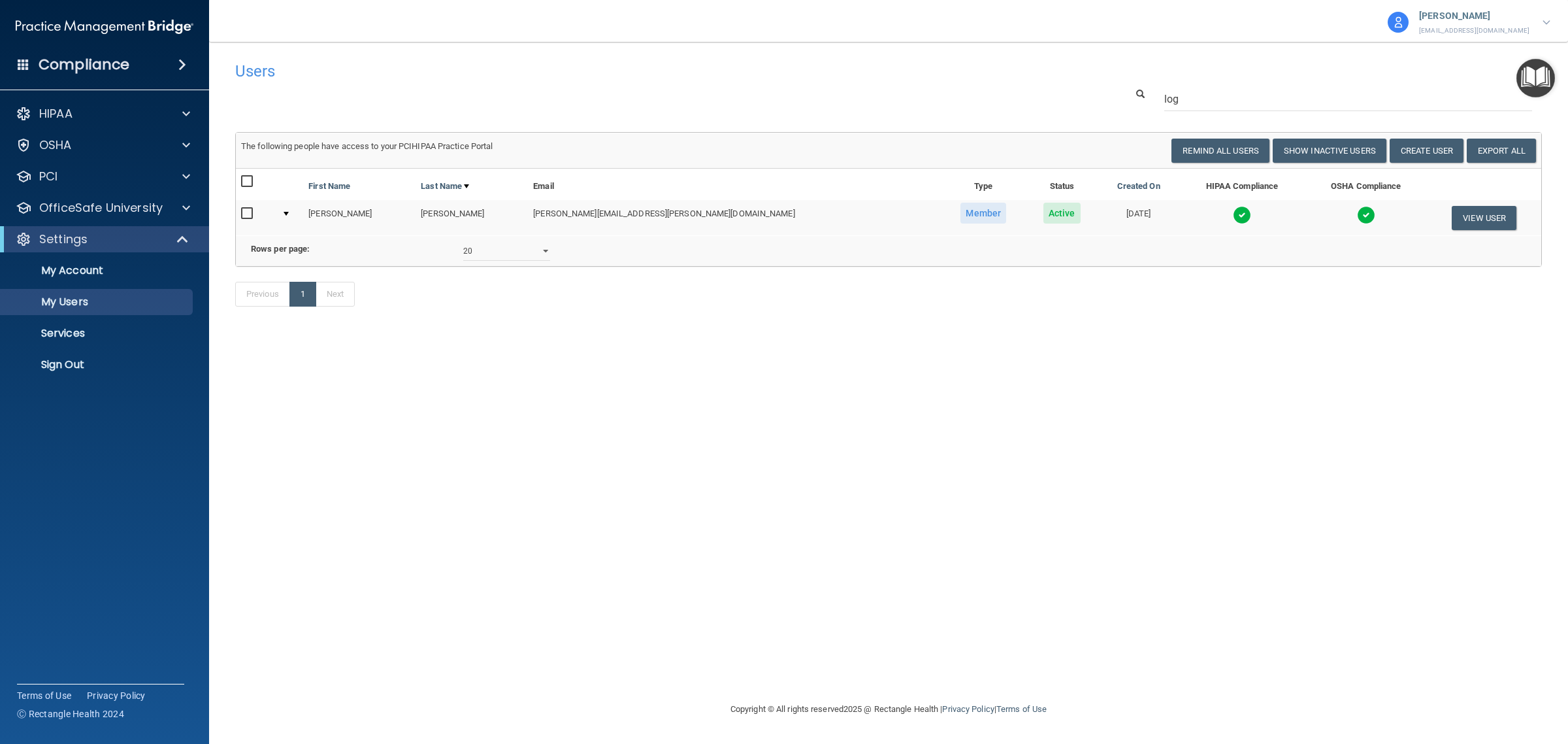
click at [1232, 218] on img at bounding box center [1242, 215] width 18 height 18
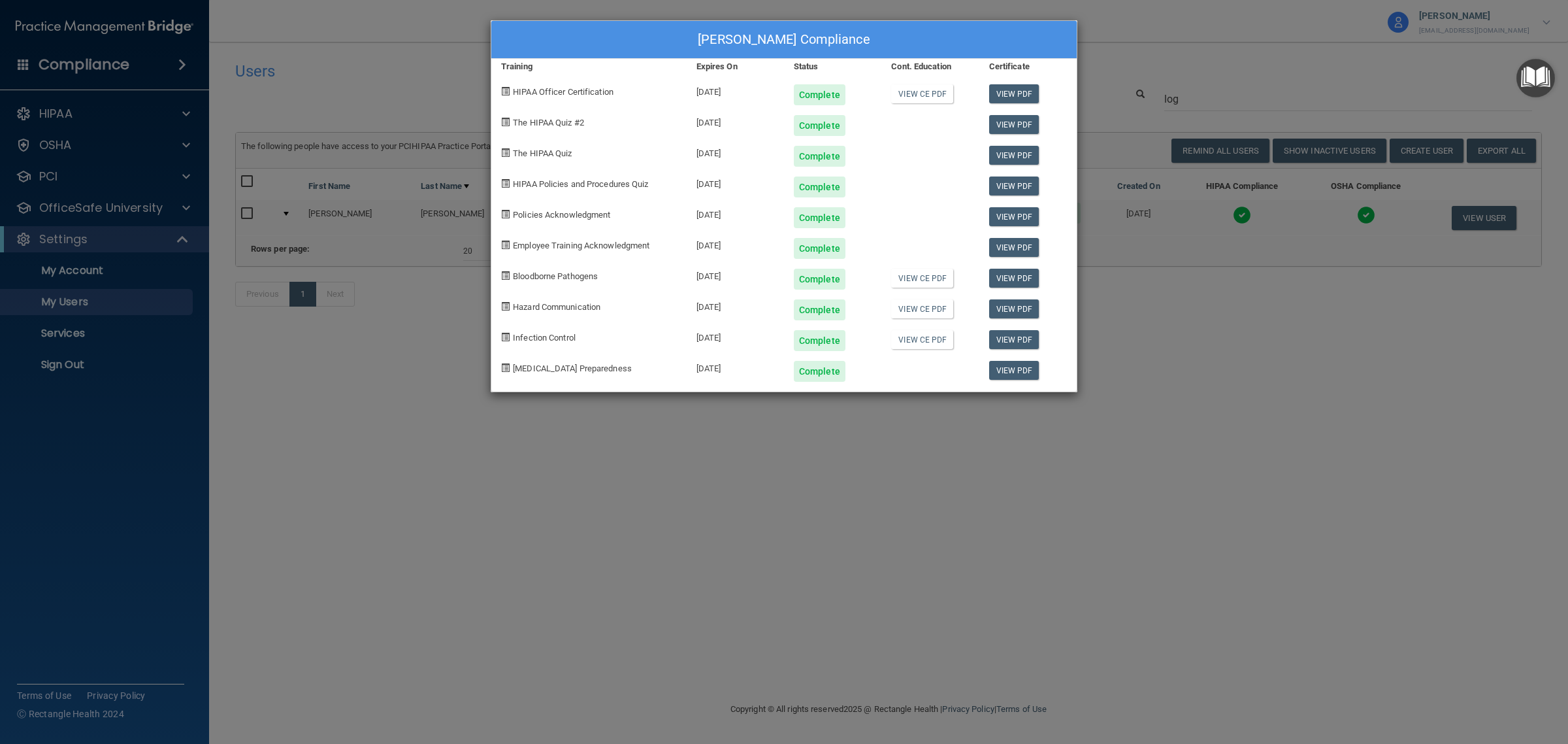
click at [1320, 213] on div "[PERSON_NAME] Compliance Training Expires On Status Cont. Education Certificate…" at bounding box center [784, 372] width 1568 height 744
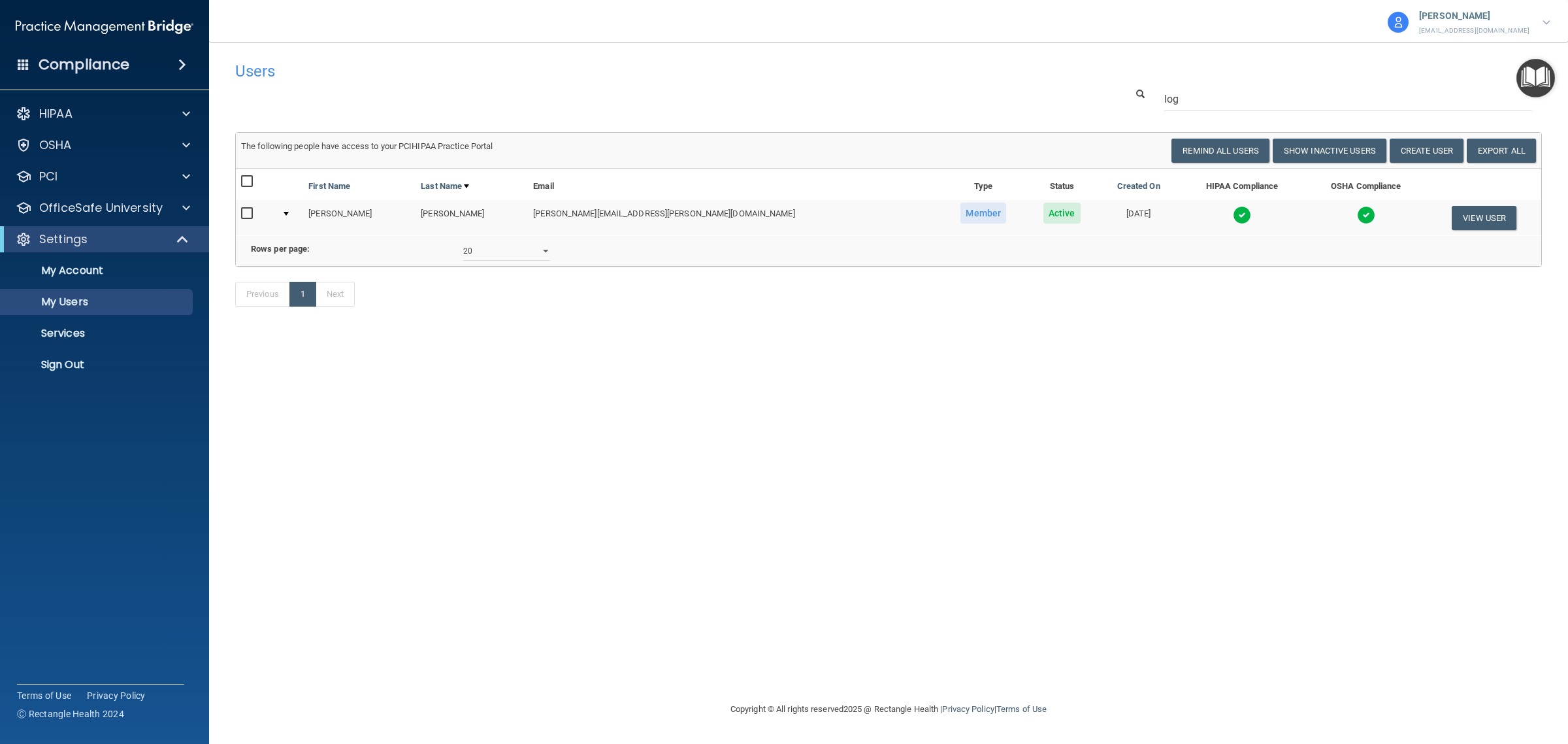
click at [1357, 213] on img at bounding box center [1366, 215] width 18 height 18
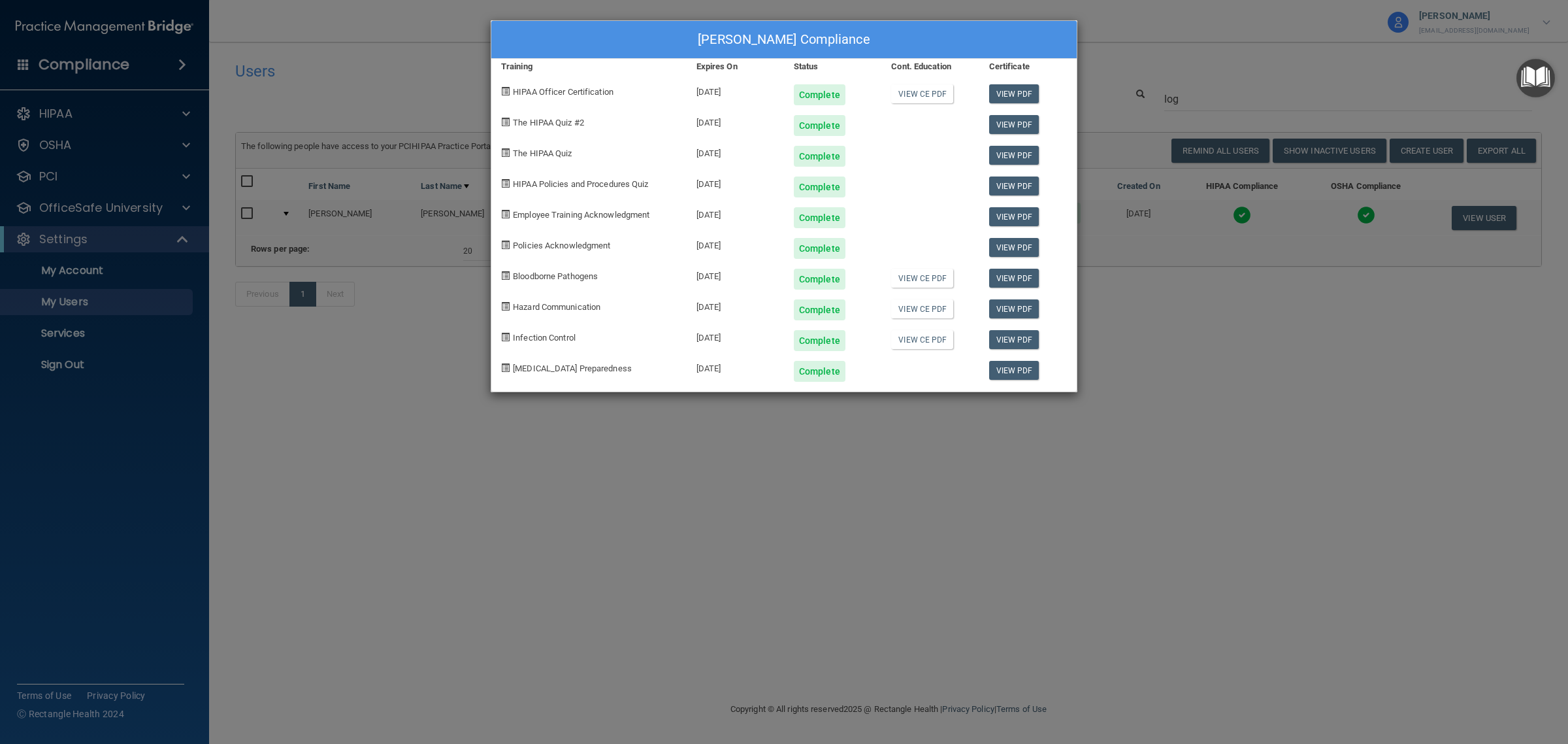
click at [1190, 51] on div "[PERSON_NAME] Compliance Training Expires On Status Cont. Education Certificate…" at bounding box center [784, 372] width 1568 height 744
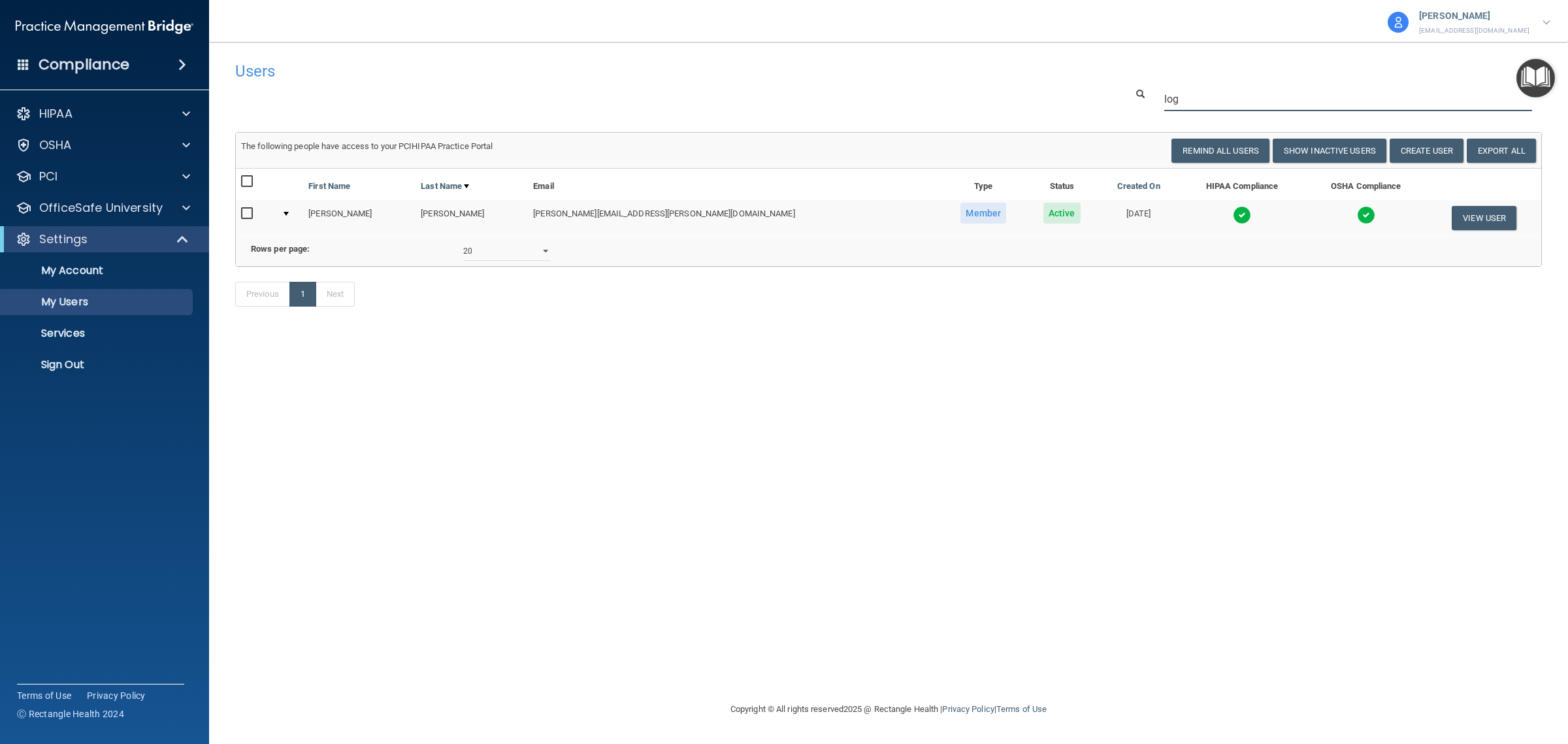
click at [1188, 94] on input "log" at bounding box center [1348, 99] width 368 height 24
type input "lili"
click at [1232, 214] on img at bounding box center [1242, 215] width 18 height 18
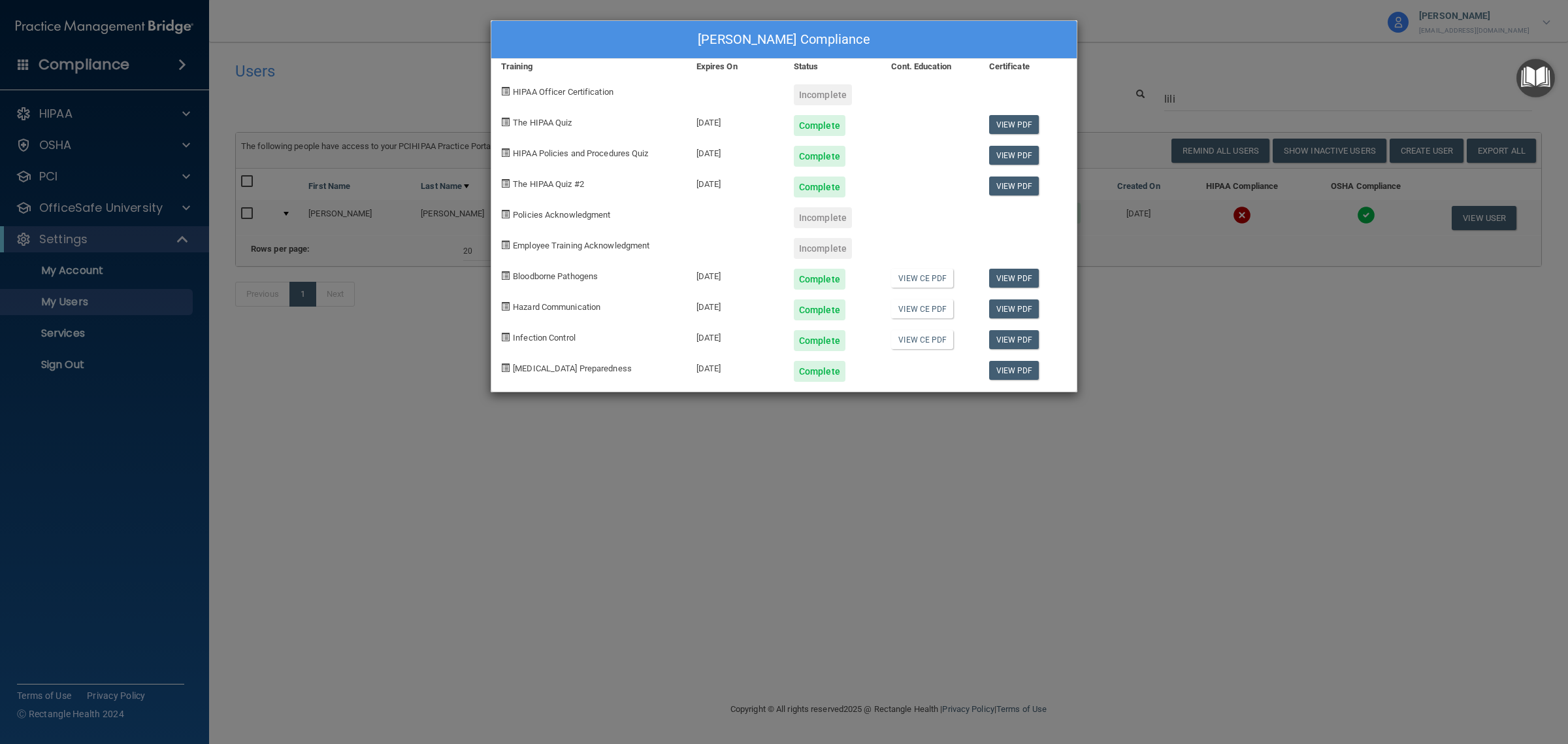
click at [1210, 34] on div "[PERSON_NAME] Compliance Training Expires On Status Cont. Education Certificate…" at bounding box center [784, 372] width 1568 height 744
